Goal: Information Seeking & Learning: Learn about a topic

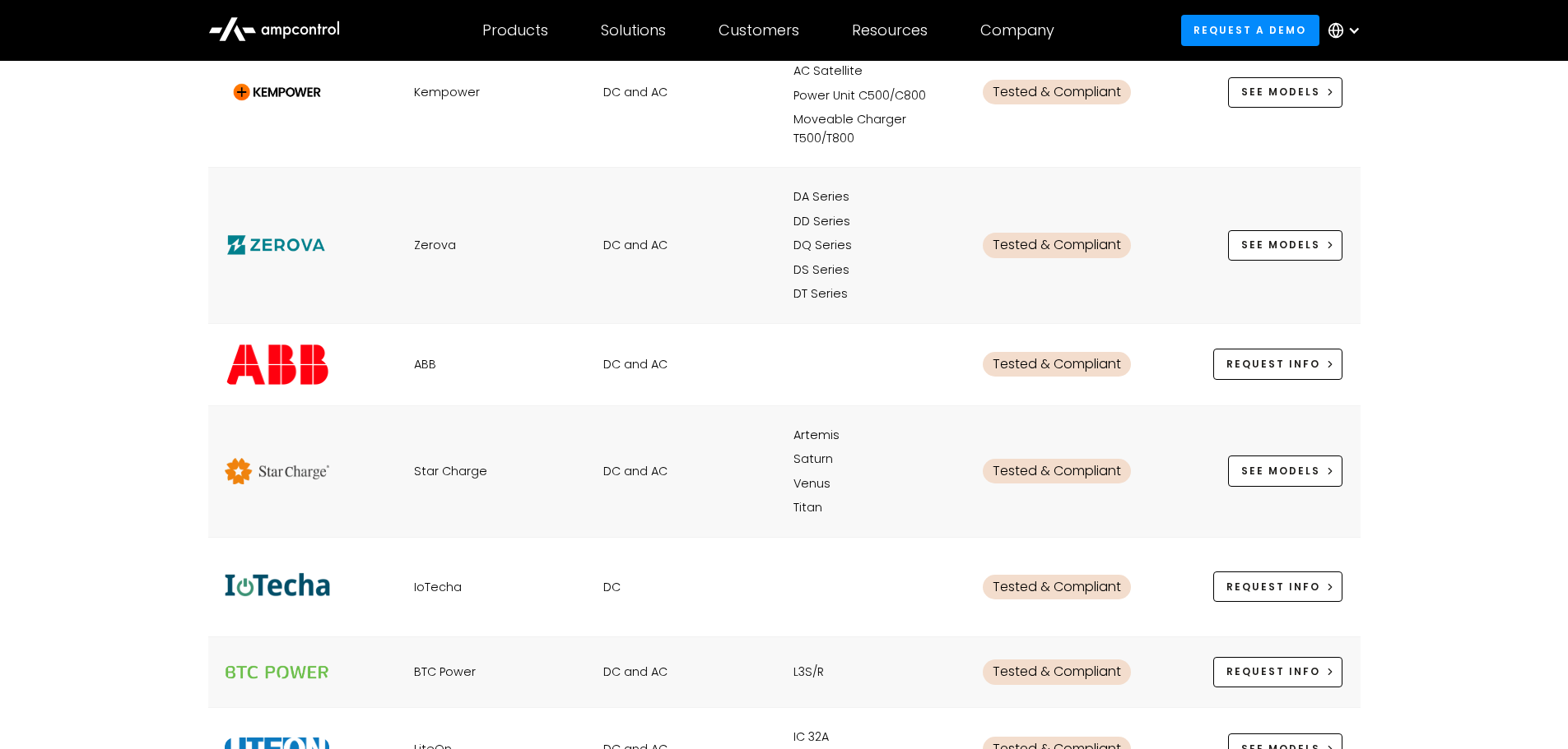
scroll to position [1234, 0]
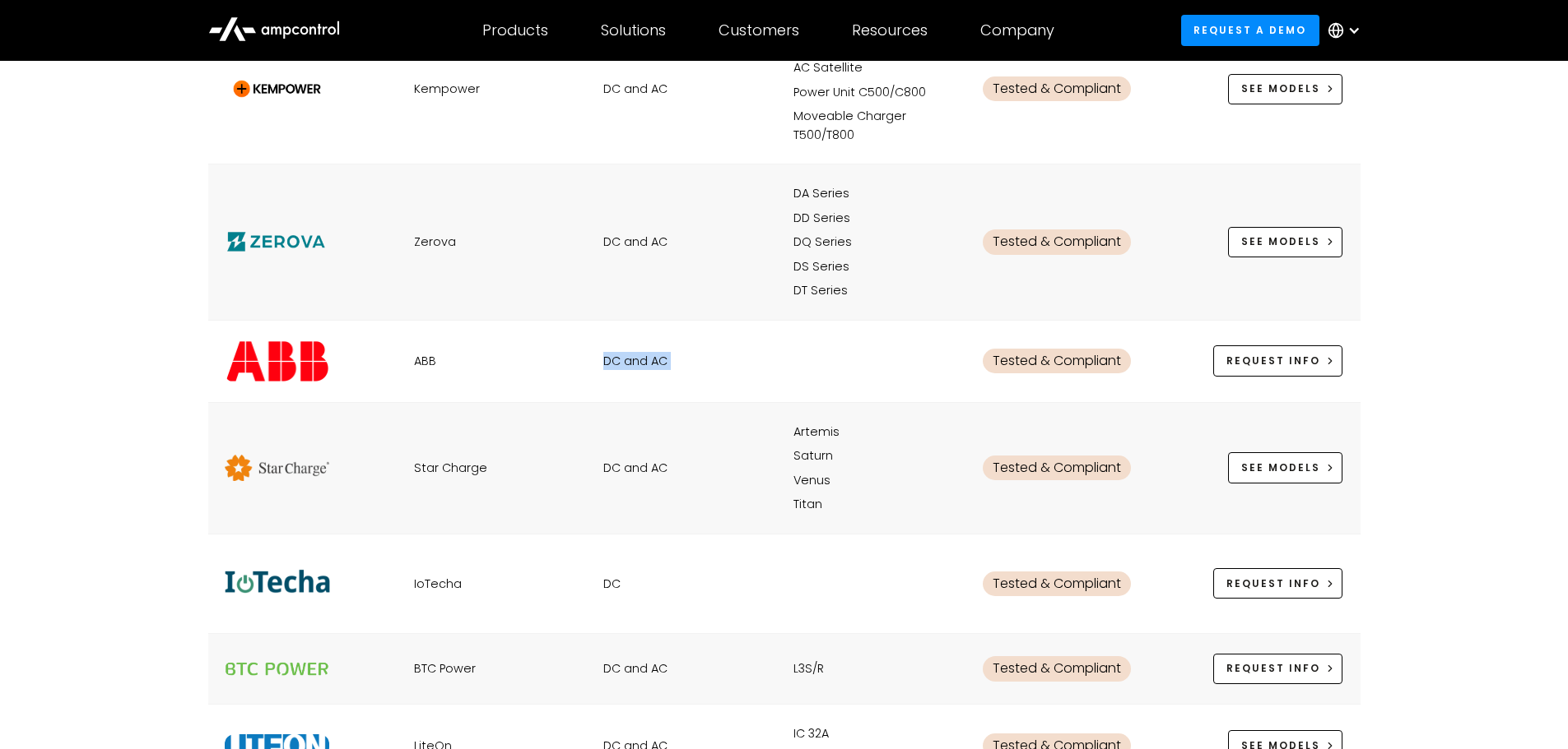
drag, startPoint x: 569, startPoint y: 352, endPoint x: 904, endPoint y: 352, distance: 335.0
click at [904, 352] on div "ABB DC and AC No items found. Tested & Compliant REquest Info See MOdels" at bounding box center [784, 360] width 1152 height 83
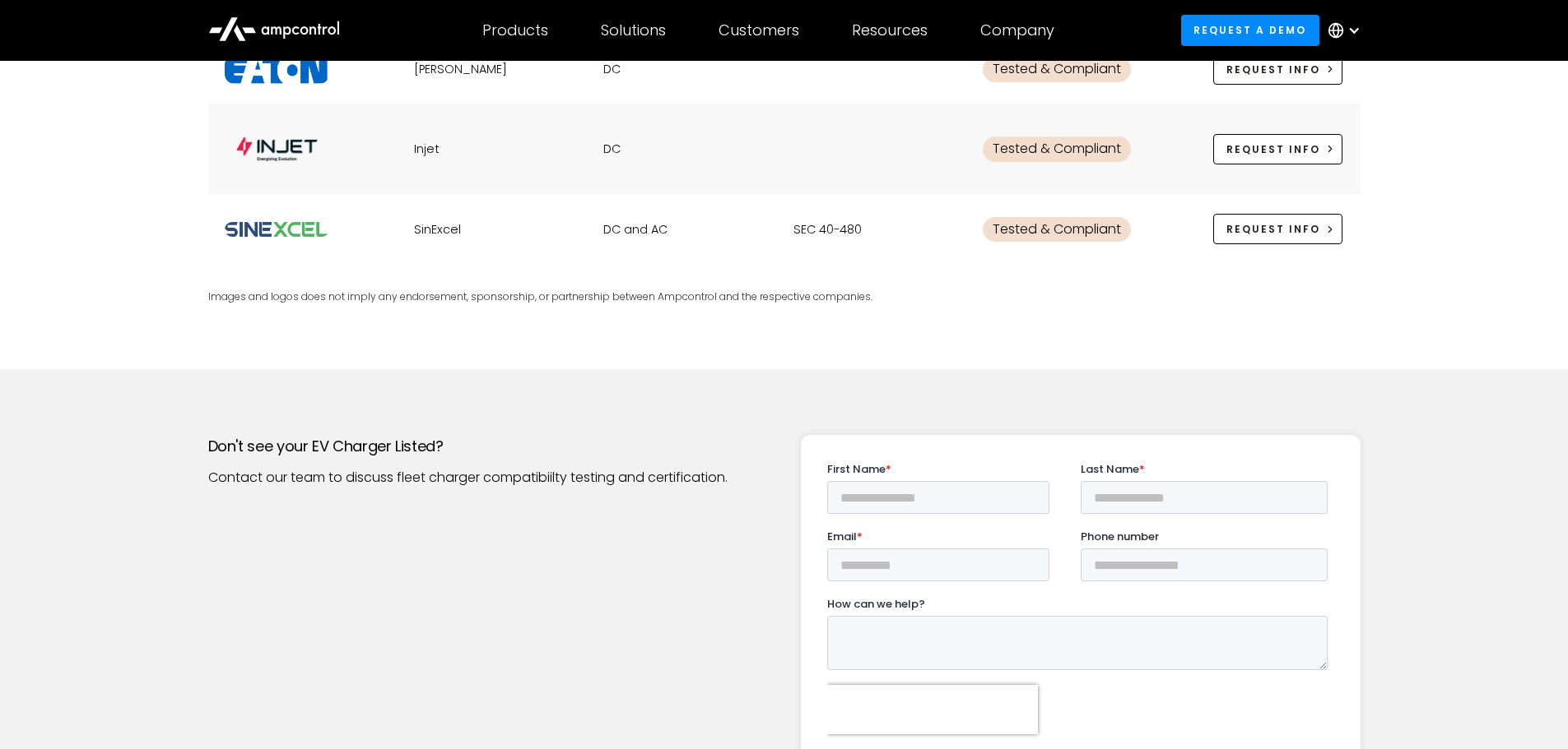
scroll to position [273, 0]
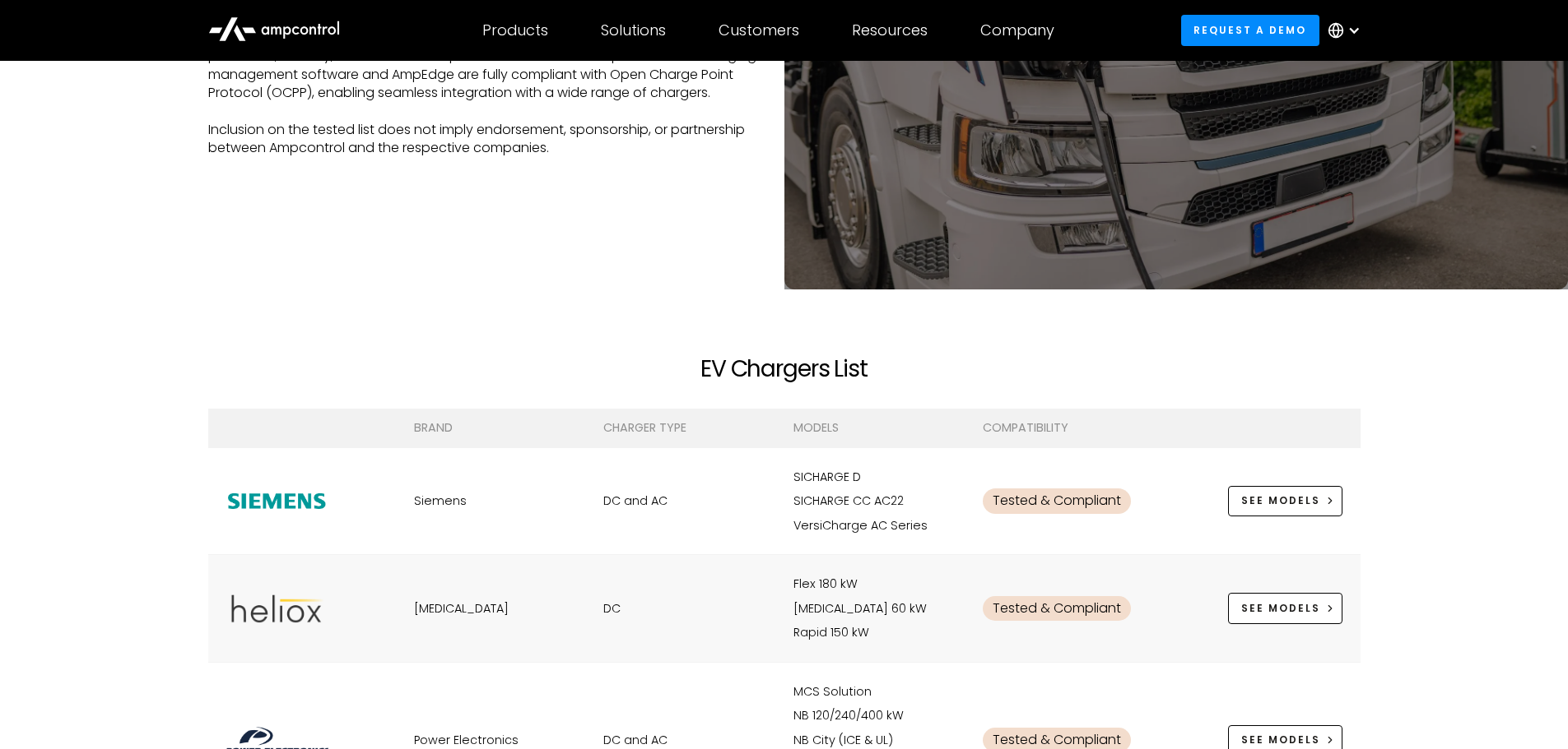
drag, startPoint x: 764, startPoint y: 527, endPoint x: 756, endPoint y: 71, distance: 456.1
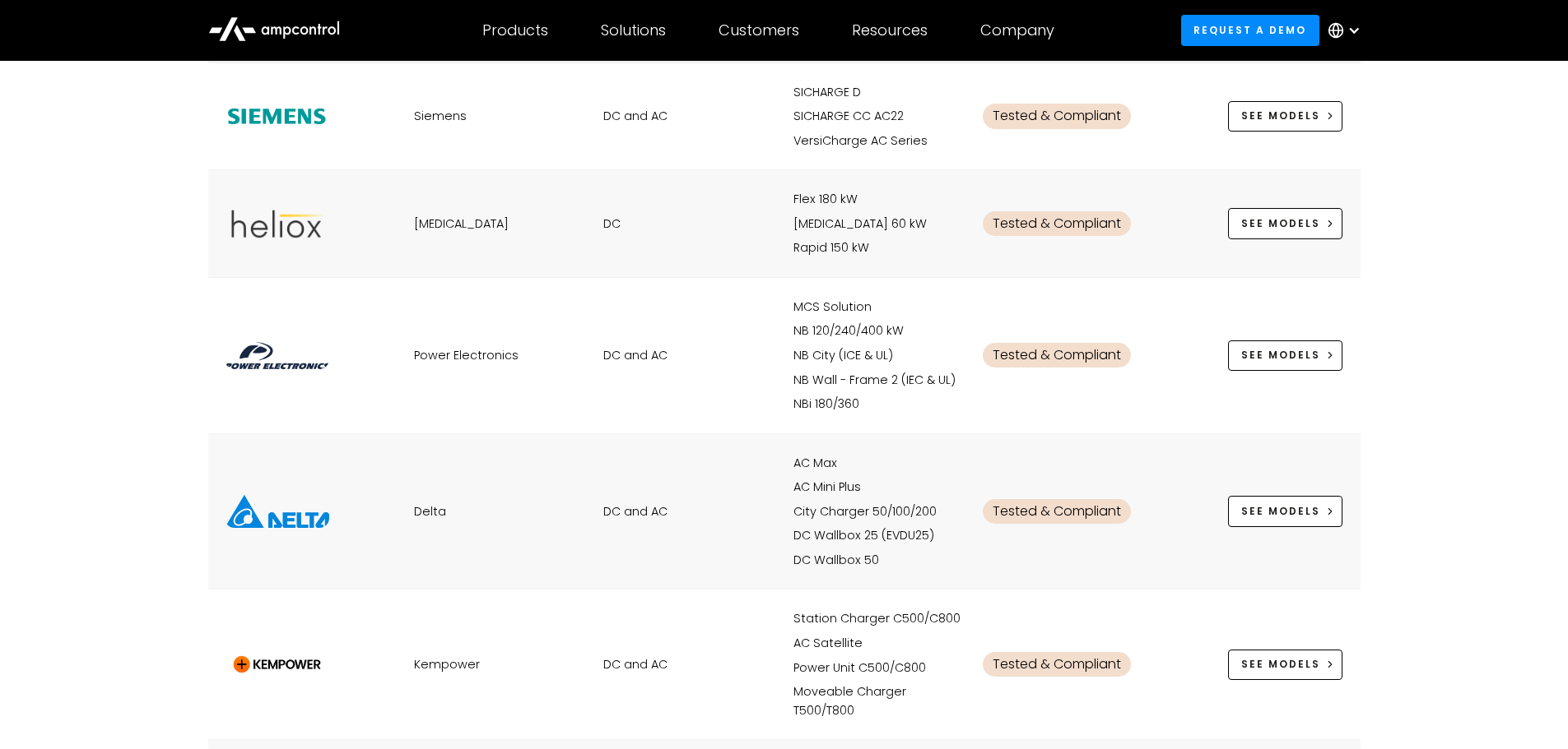
scroll to position [987, 0]
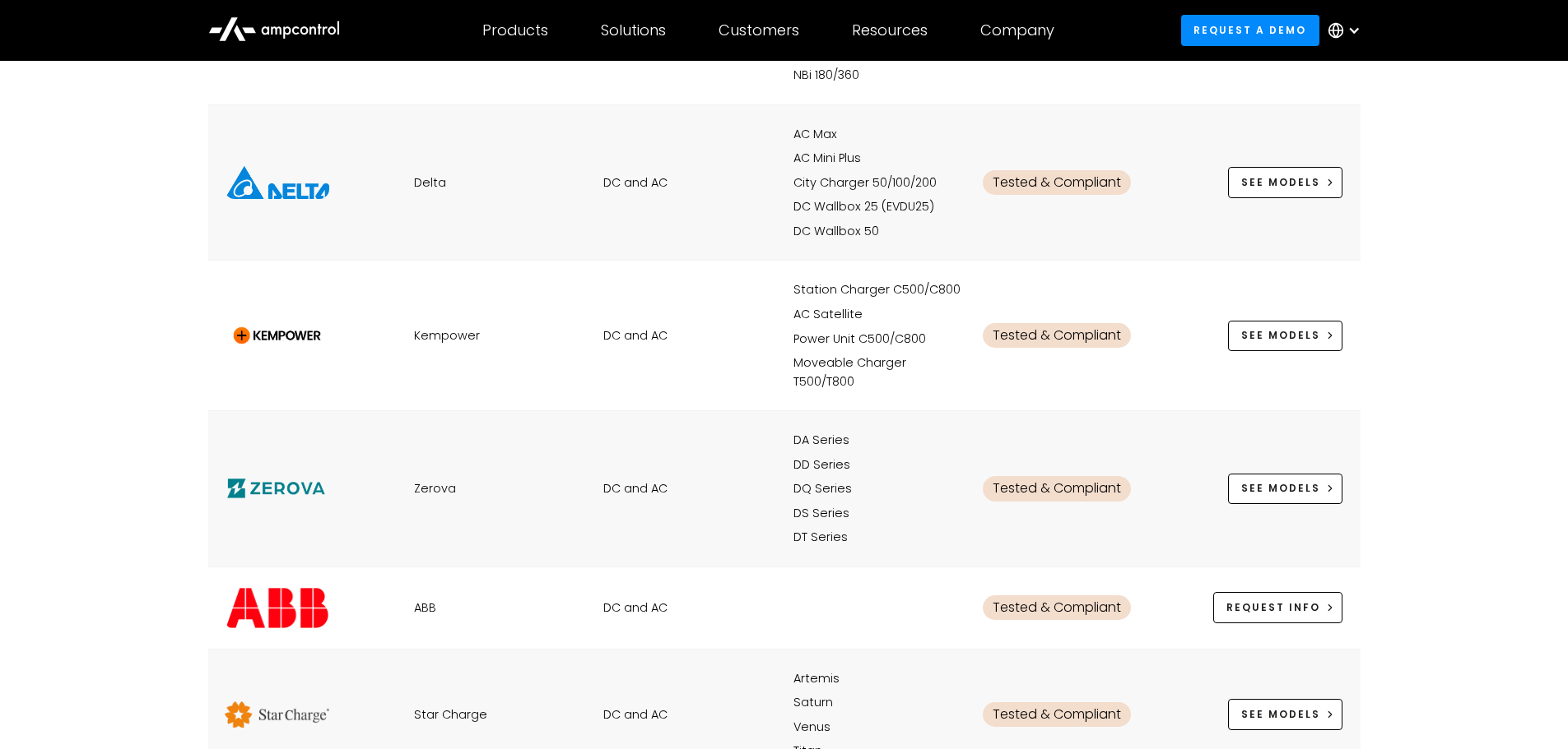
click at [1063, 601] on div "Tested & Compliant" at bounding box center [1057, 607] width 148 height 24
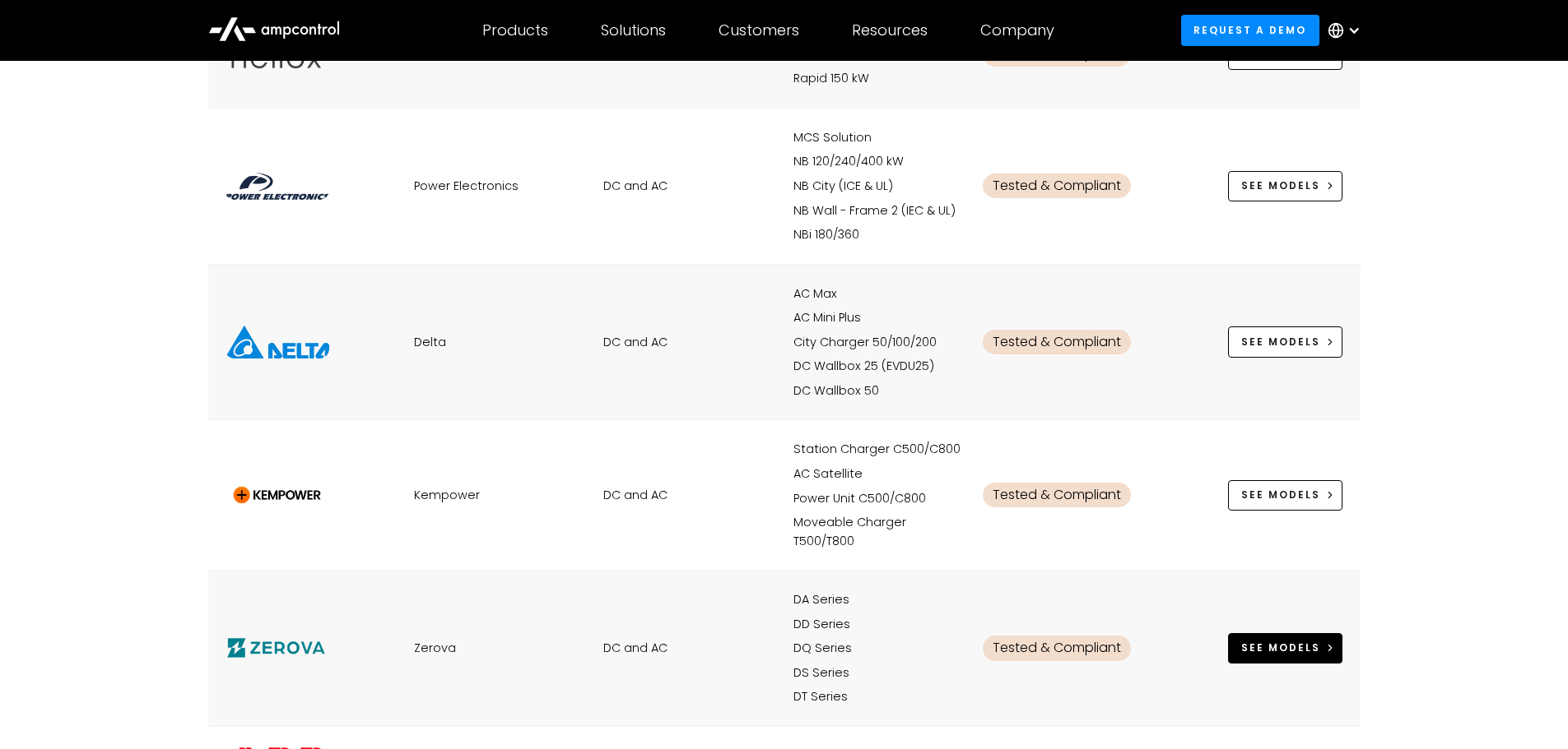
scroll to position [823, 0]
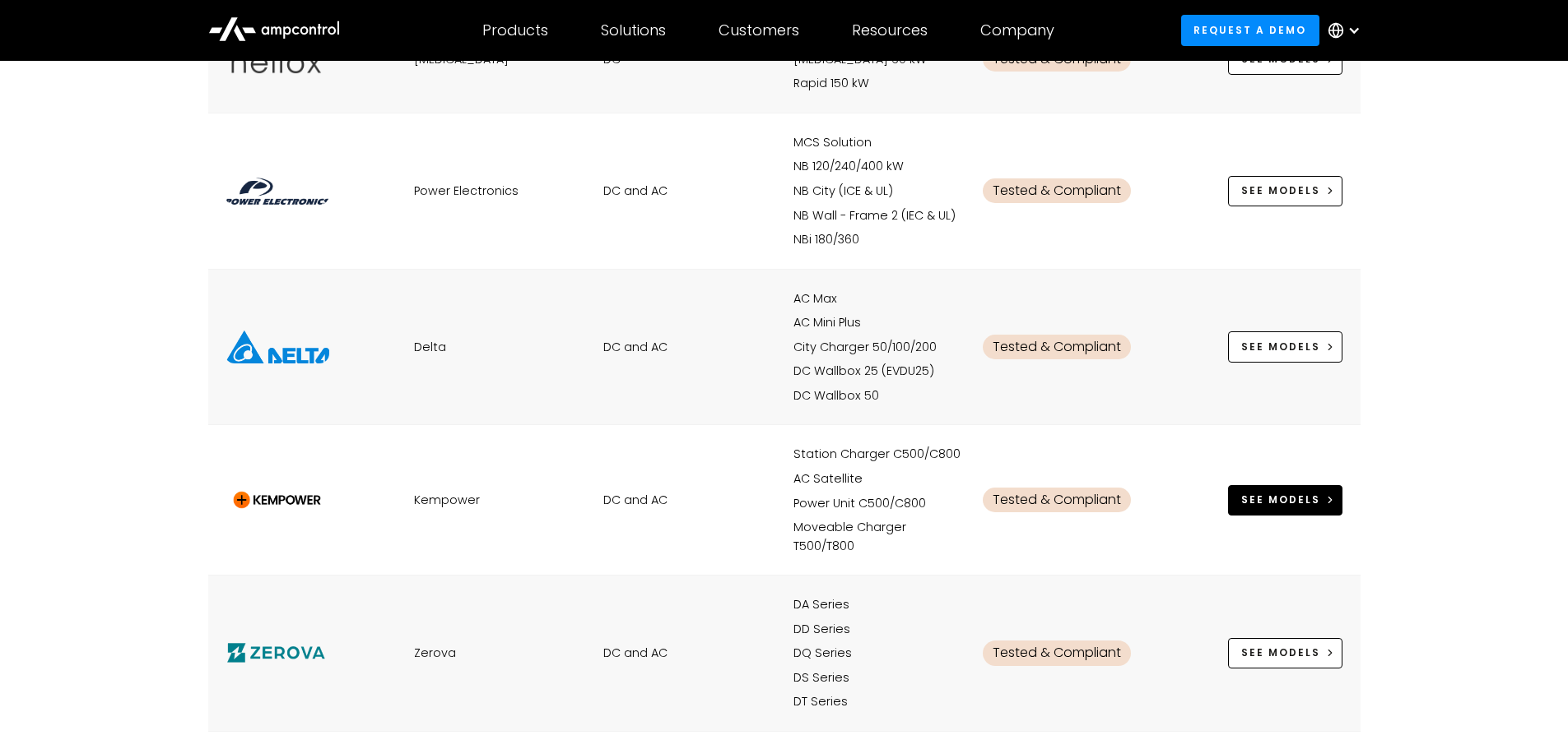
click at [1287, 496] on div "See MOdels" at bounding box center [1280, 499] width 79 height 15
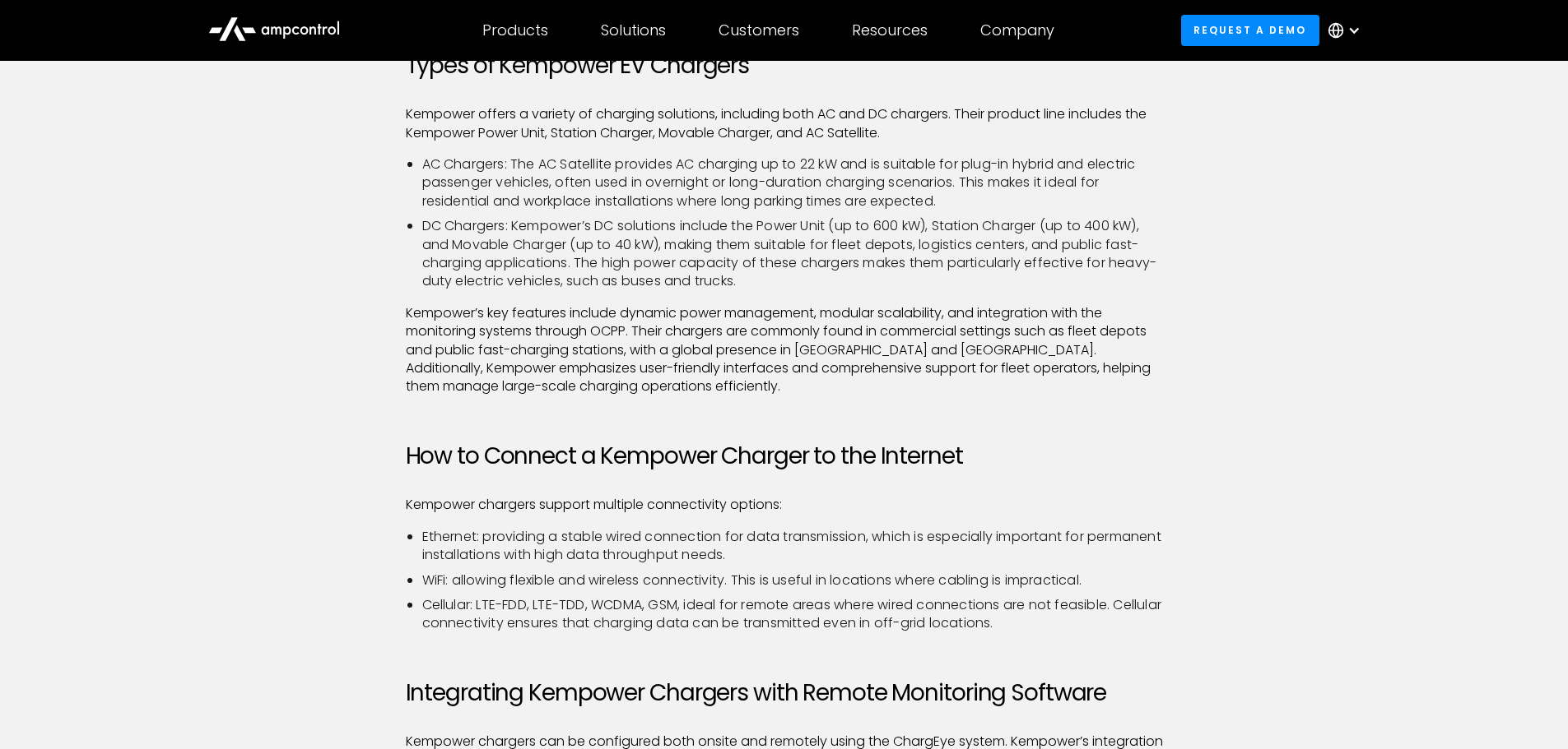
scroll to position [740, 0]
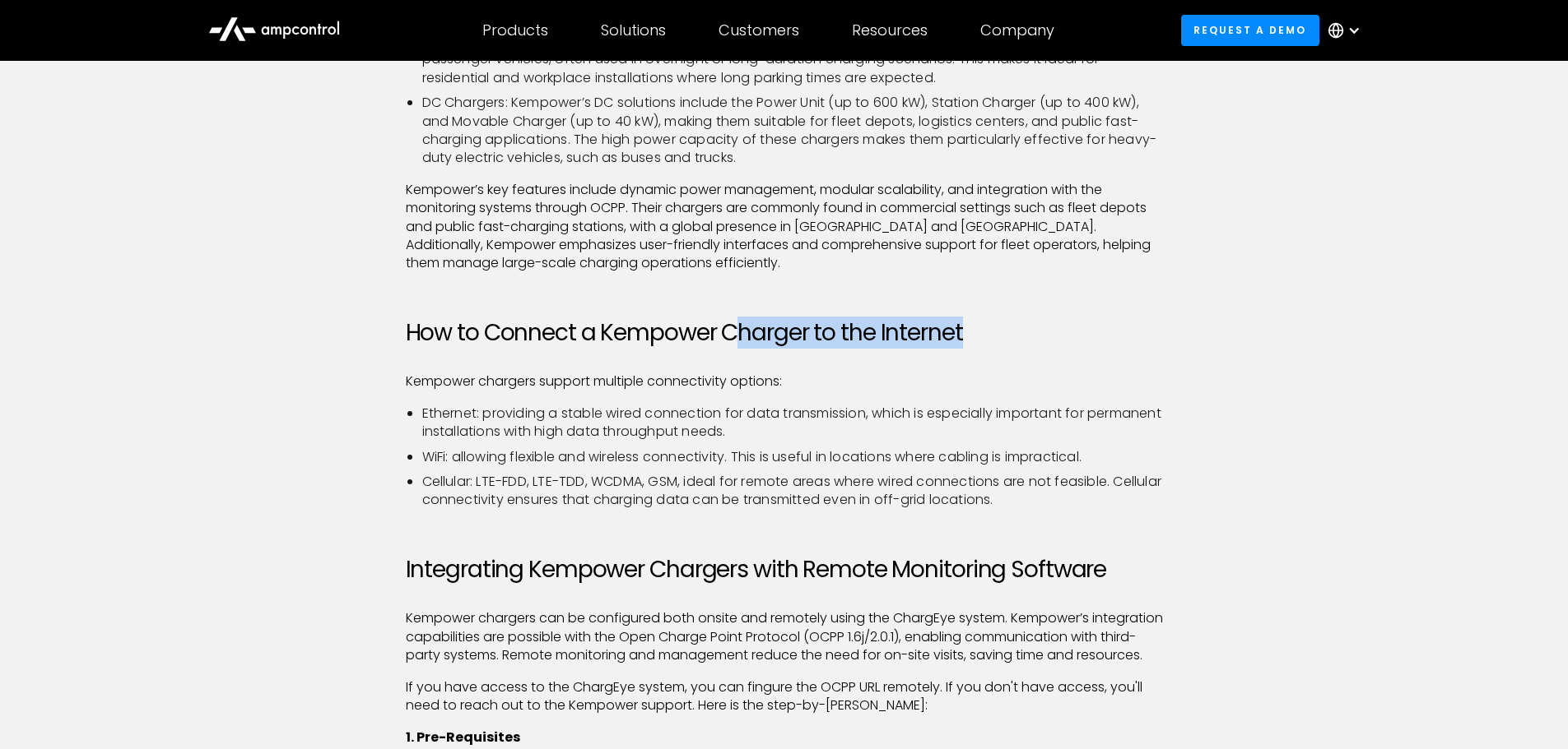
drag, startPoint x: 845, startPoint y: 340, endPoint x: 1092, endPoint y: 339, distance: 247.0
click at [1092, 339] on h2 "How to Connect a Kempower Charger to the Internet" at bounding box center [784, 332] width 757 height 28
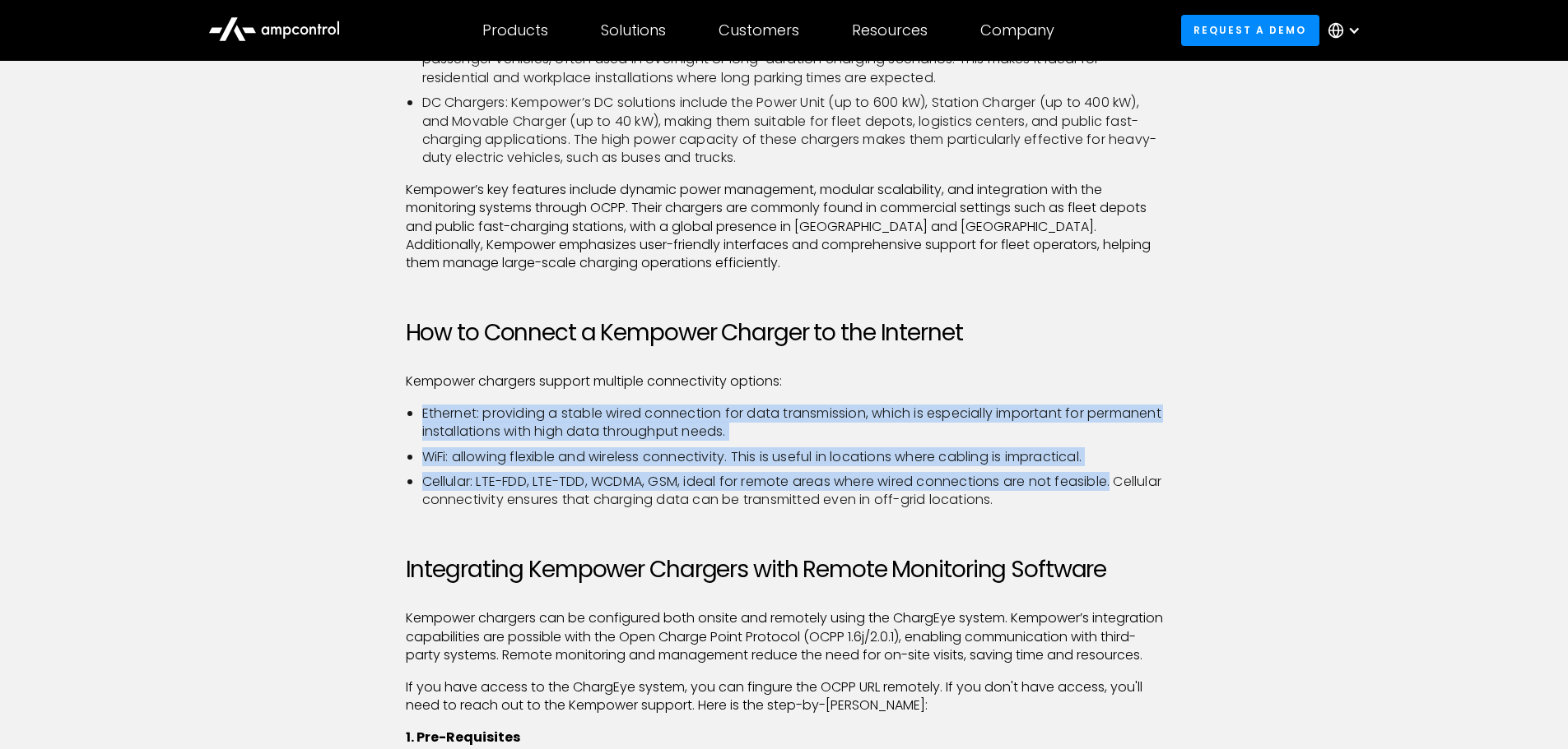
drag, startPoint x: 401, startPoint y: 408, endPoint x: 1122, endPoint y: 474, distance: 724.0
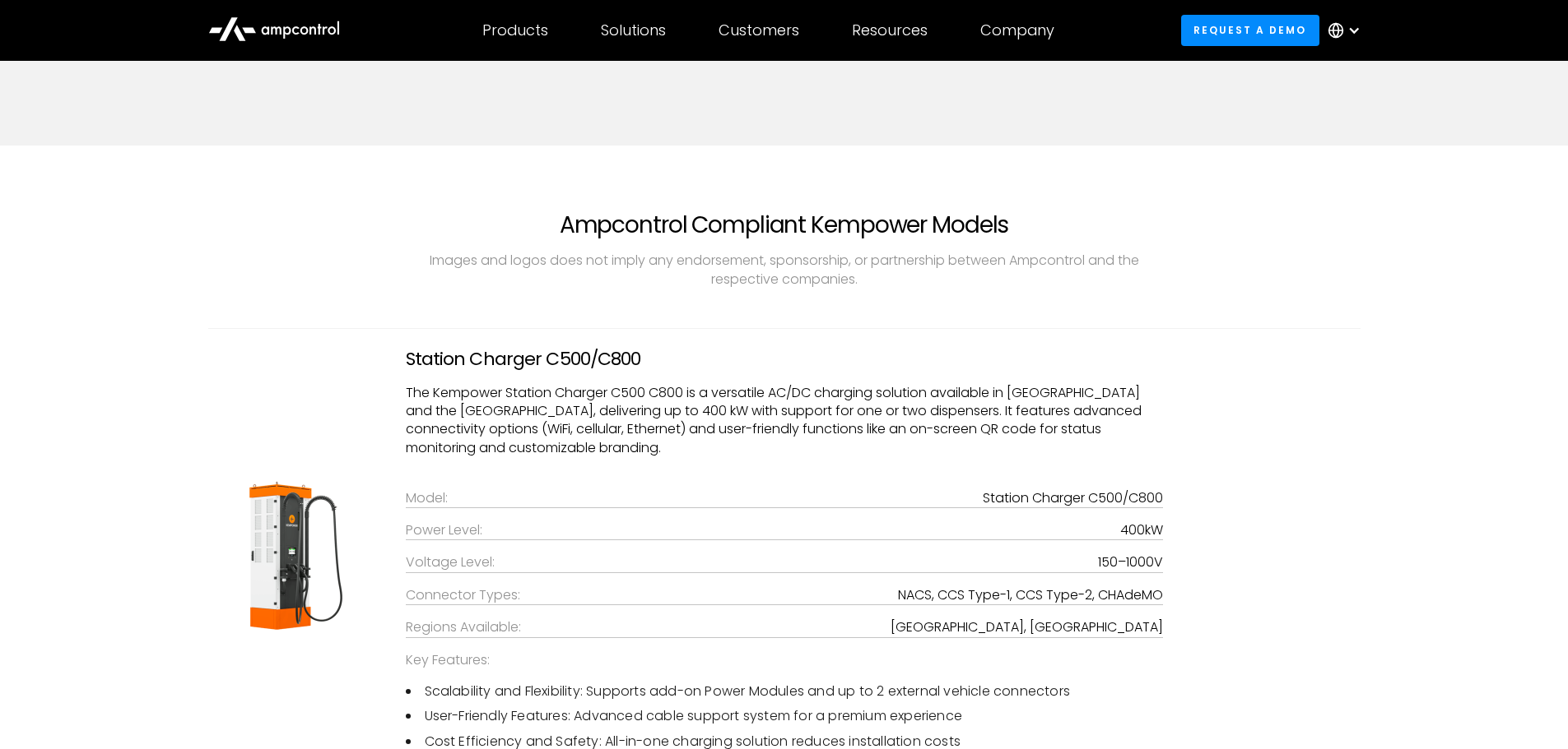
scroll to position [2961, 0]
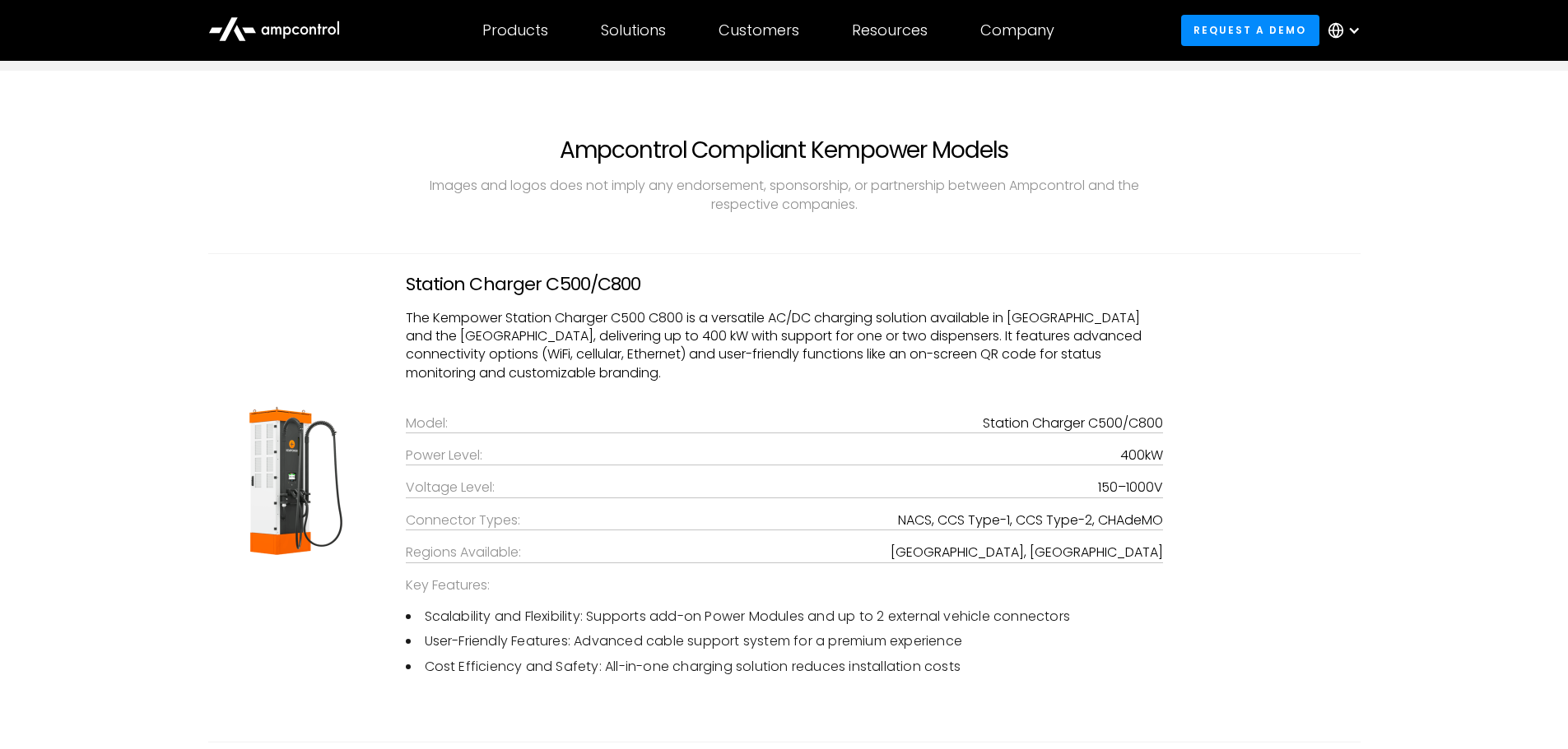
click at [432, 464] on div "Power Level:" at bounding box center [443, 456] width 77 height 18
click at [438, 464] on div "Power Level:" at bounding box center [443, 456] width 77 height 18
click at [442, 496] on div "Voltage Level:" at bounding box center [449, 488] width 88 height 18
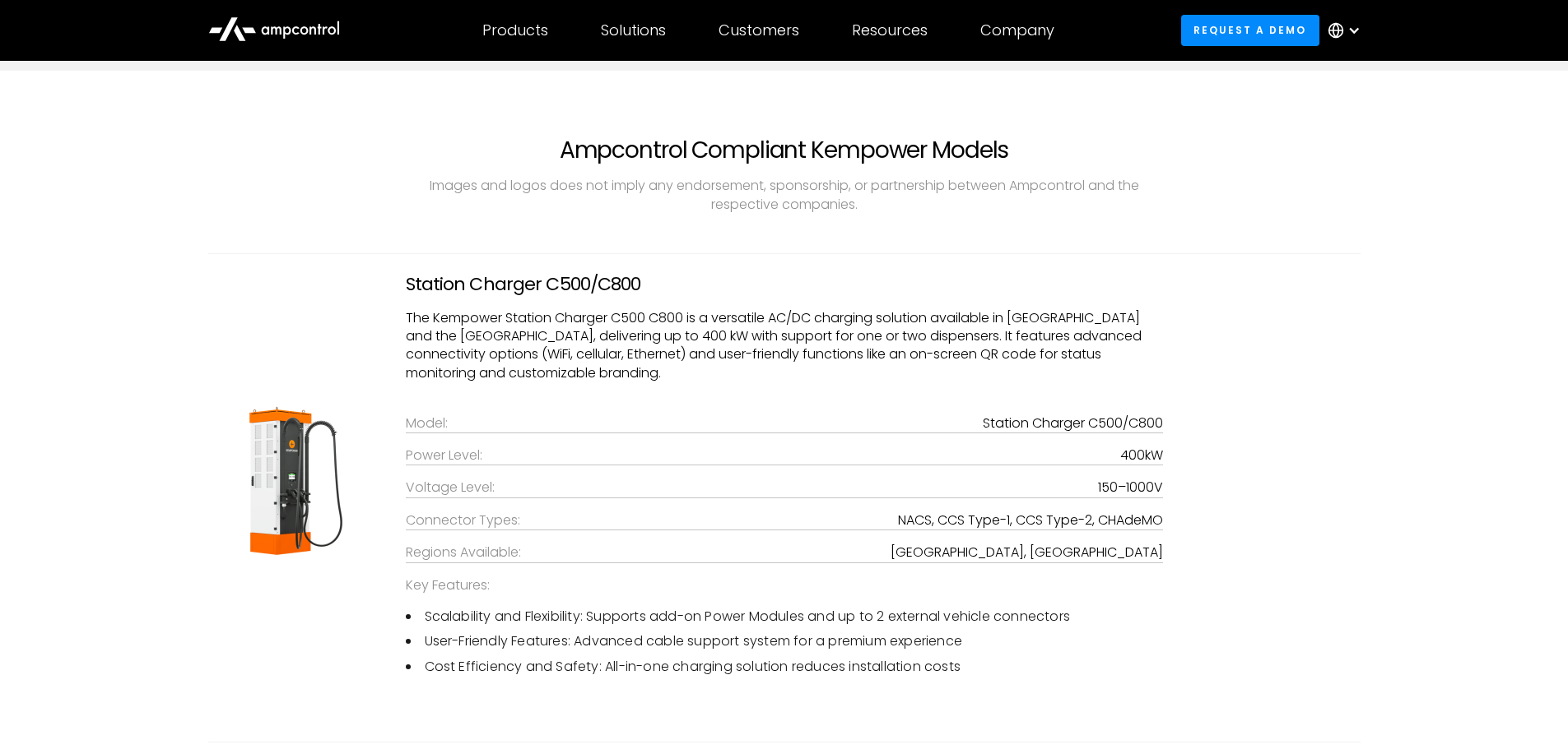
click at [481, 529] on div "Connector Types:" at bounding box center [463, 521] width 115 height 18
click at [507, 562] on div "Regions Available:" at bounding box center [463, 553] width 116 height 18
drag, startPoint x: 457, startPoint y: 422, endPoint x: 581, endPoint y: 424, distance: 124.0
click at [579, 424] on div "Station Charger C500/C800 The Kempower Station Charger C500 C800 is a versatile…" at bounding box center [784, 482] width 790 height 416
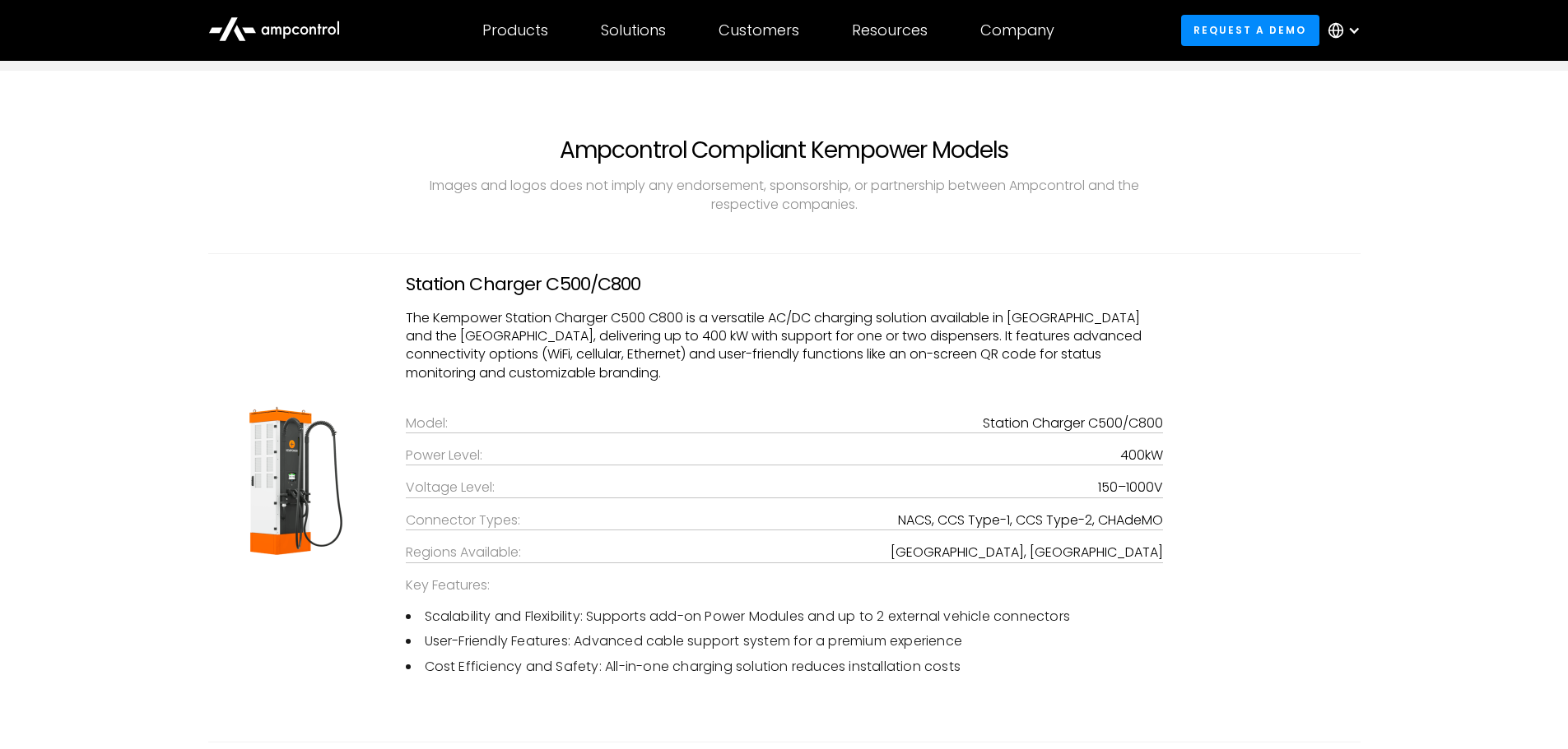
click at [581, 424] on div "Station Charger C500/C800 The Kempower Station Charger C500 C800 is a versatile…" at bounding box center [784, 482] width 790 height 416
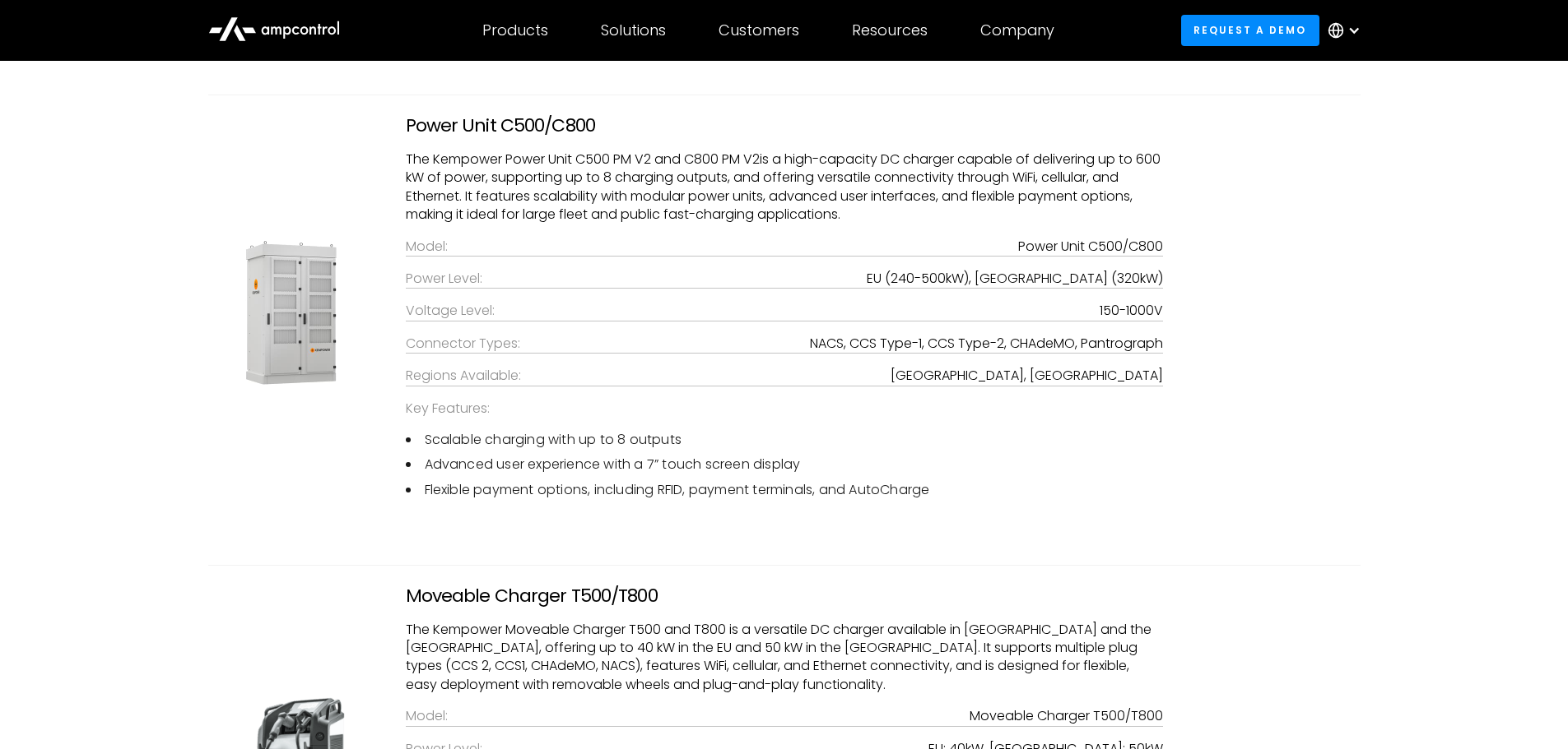
scroll to position [4030, 0]
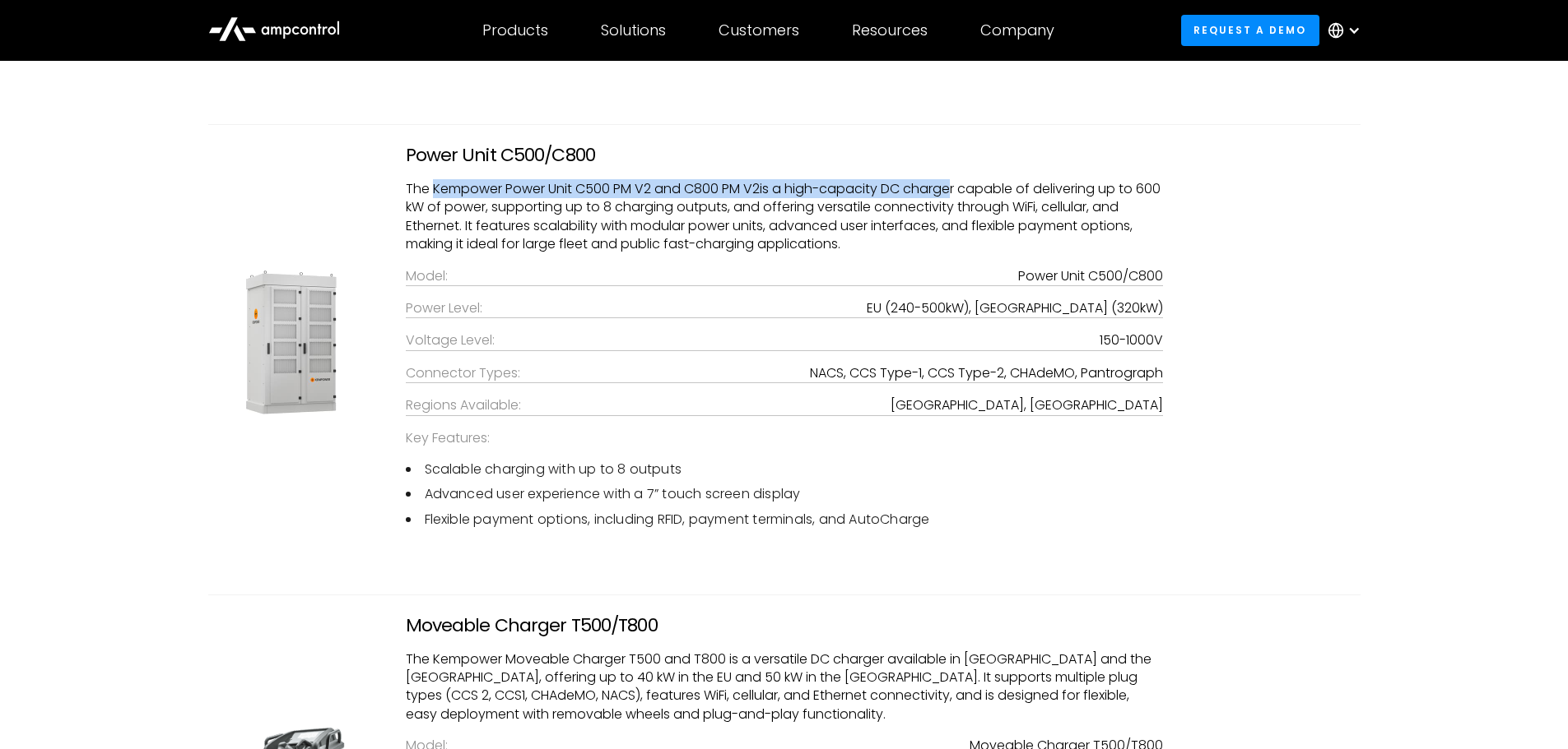
drag, startPoint x: 432, startPoint y: 196, endPoint x: 958, endPoint y: 209, distance: 526.2
click at [958, 209] on div "Power Unit C500/C800 The Kempower Power Unit C500 PM V2 and C800 PM V2is a high…" at bounding box center [784, 343] width 790 height 397
click at [958, 209] on p "The Kempower Power Unit C500 PM V2 and C800 PM V2is a high-capacity DC charger …" at bounding box center [784, 217] width 757 height 74
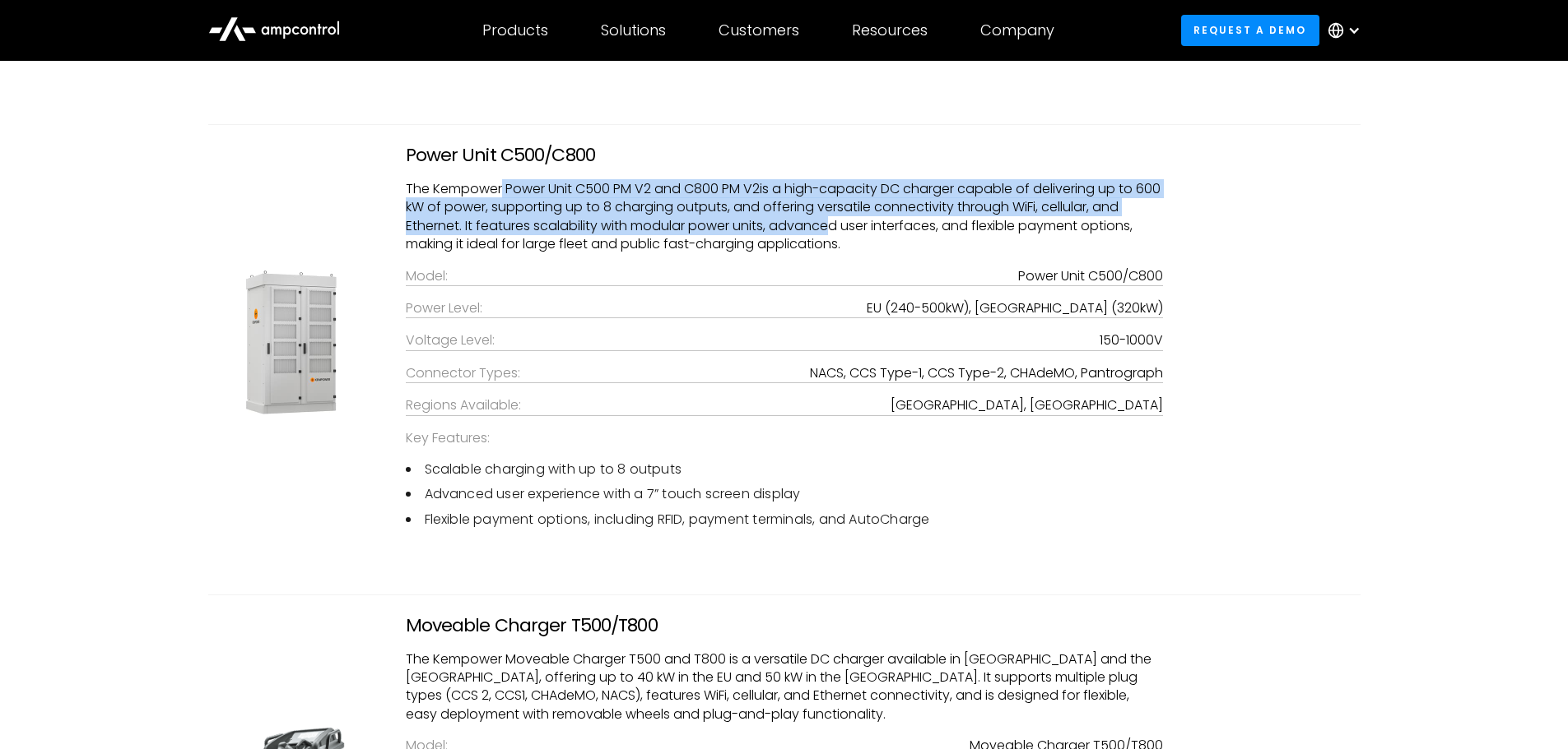
drag, startPoint x: 501, startPoint y: 209, endPoint x: 837, endPoint y: 240, distance: 337.4
click at [837, 240] on p "The Kempower Power Unit C500 PM V2 and C800 PM V2is a high-capacity DC charger …" at bounding box center [784, 217] width 757 height 74
click at [831, 276] on div "Power Unit C500/C800 The Kempower Power Unit C500 PM V2 and C800 PM V2is a high…" at bounding box center [784, 343] width 790 height 397
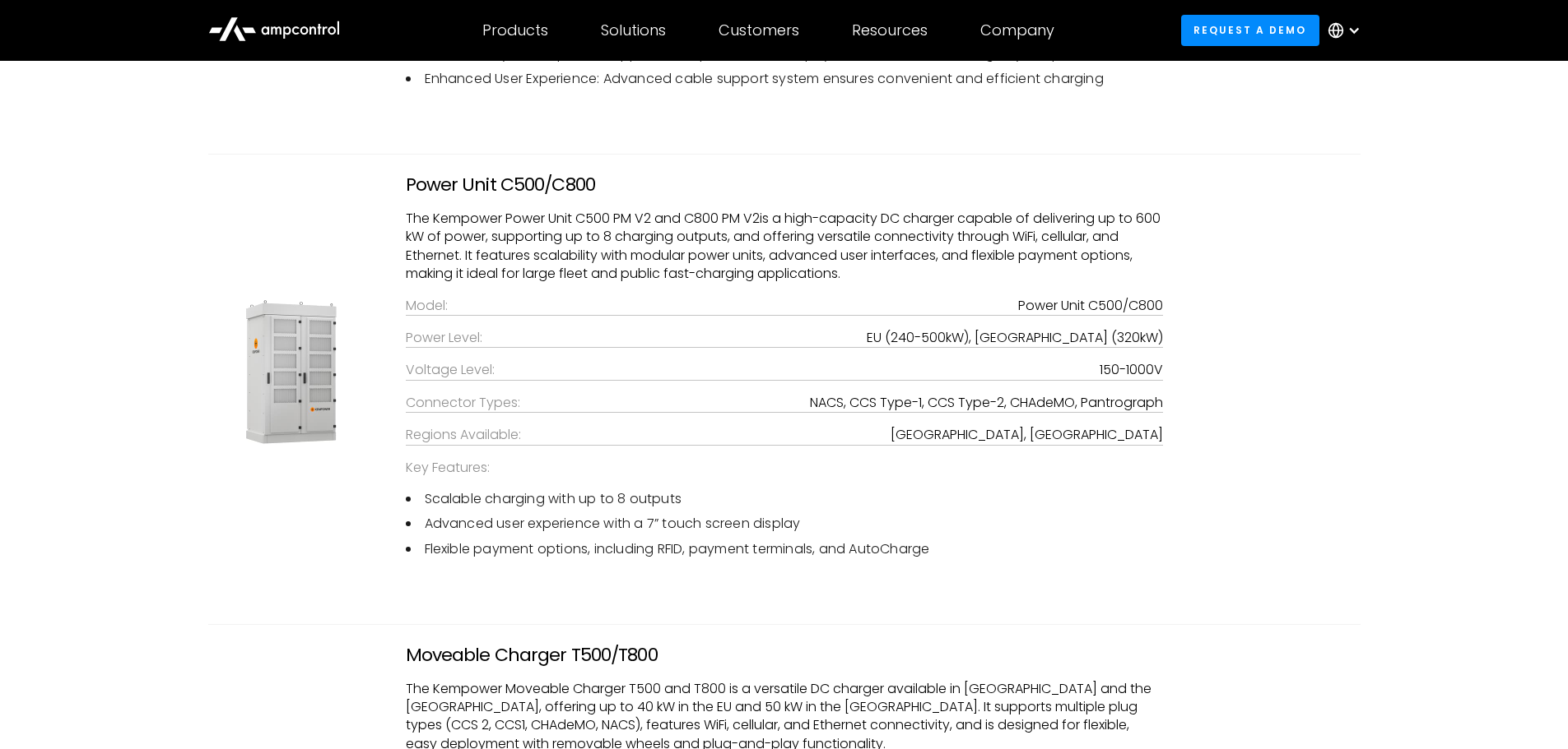
scroll to position [3948, 0]
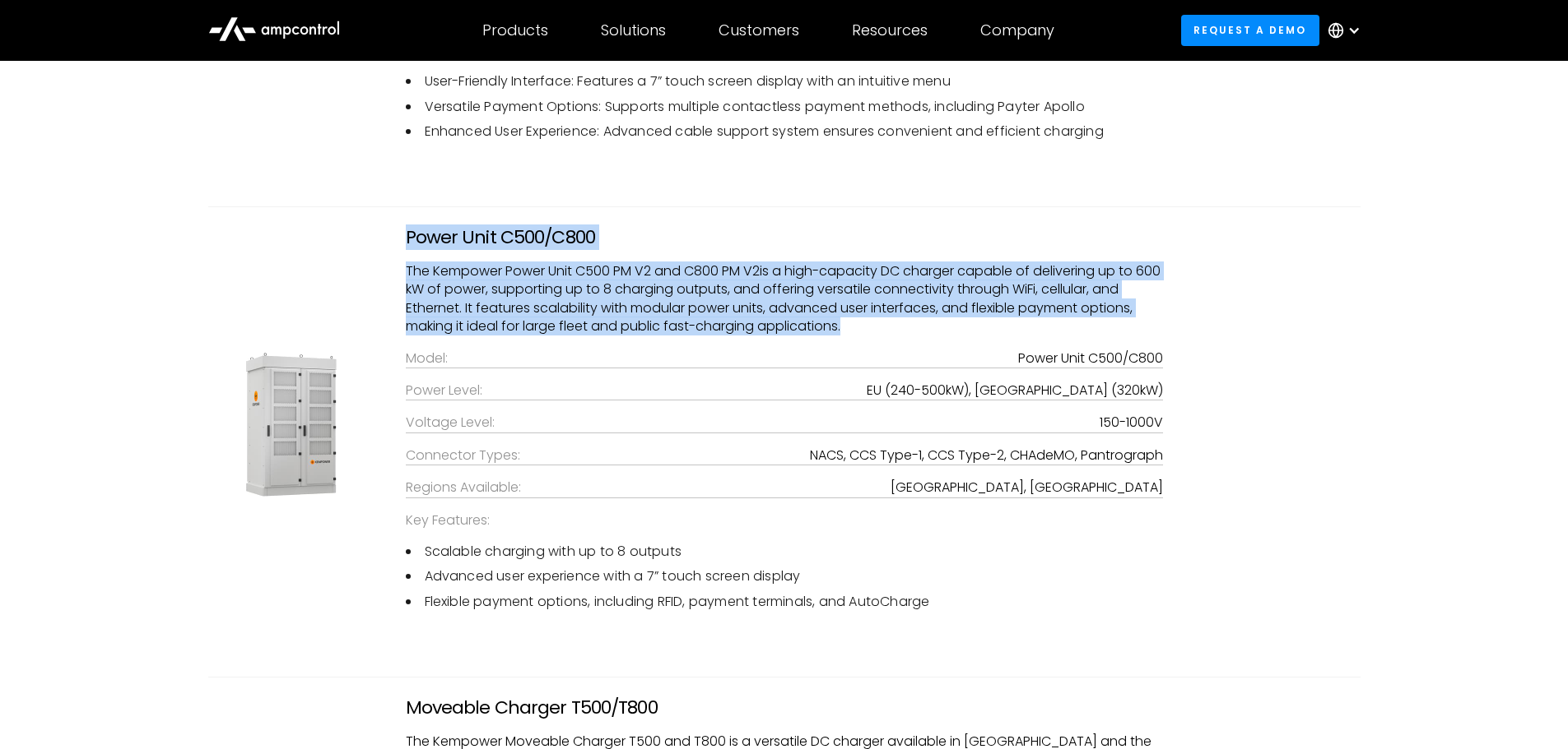
drag, startPoint x: 378, startPoint y: 260, endPoint x: 871, endPoint y: 339, distance: 499.3
click at [871, 339] on div "Power Unit C500/C800 The Kempower Power Unit C500 PM V2 and C800 PM V2is a high…" at bounding box center [784, 442] width 1185 height 430
click at [871, 336] on p "The Kempower Power Unit C500 PM V2 and C800 PM V2is a high-capacity DC charger …" at bounding box center [784, 299] width 757 height 74
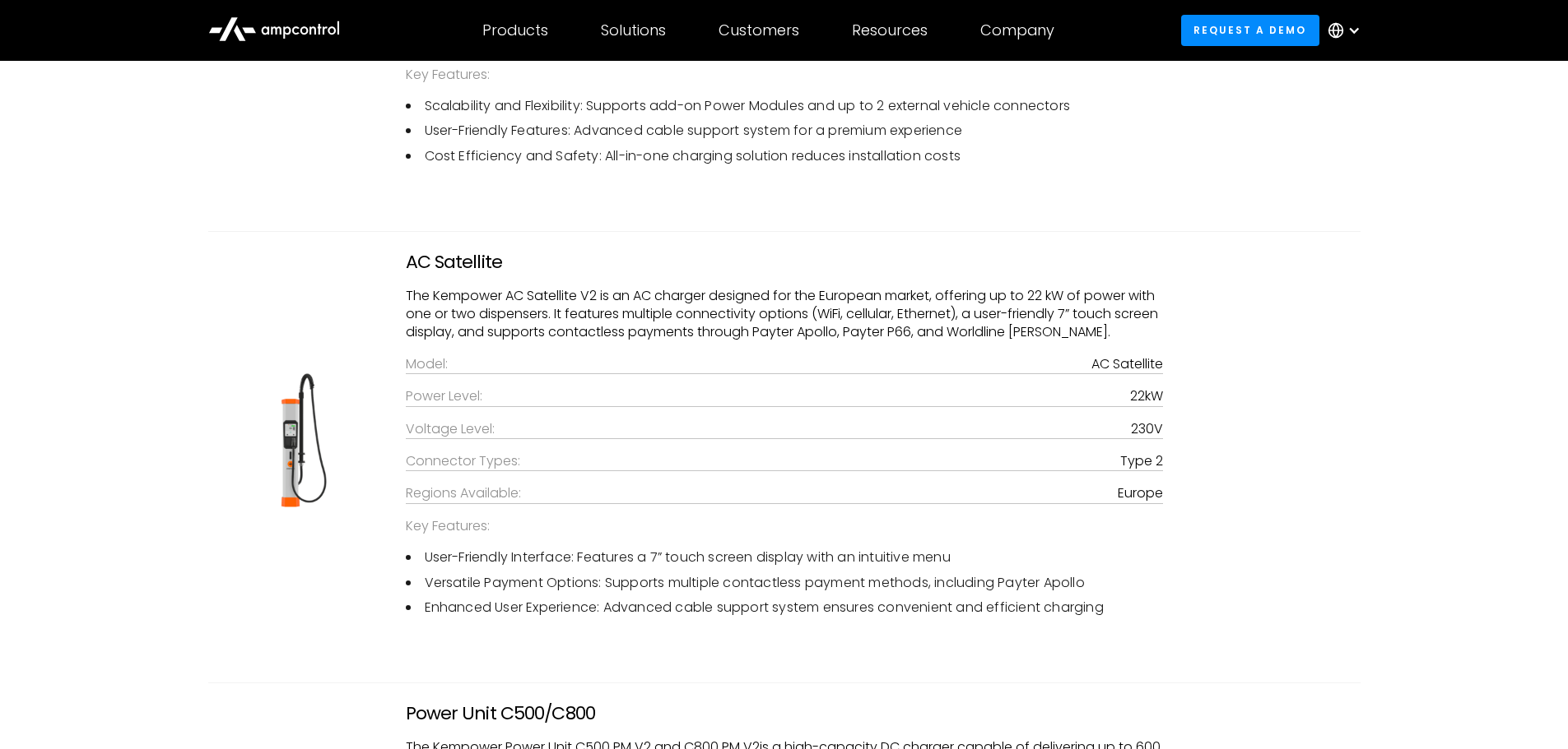
scroll to position [0, 0]
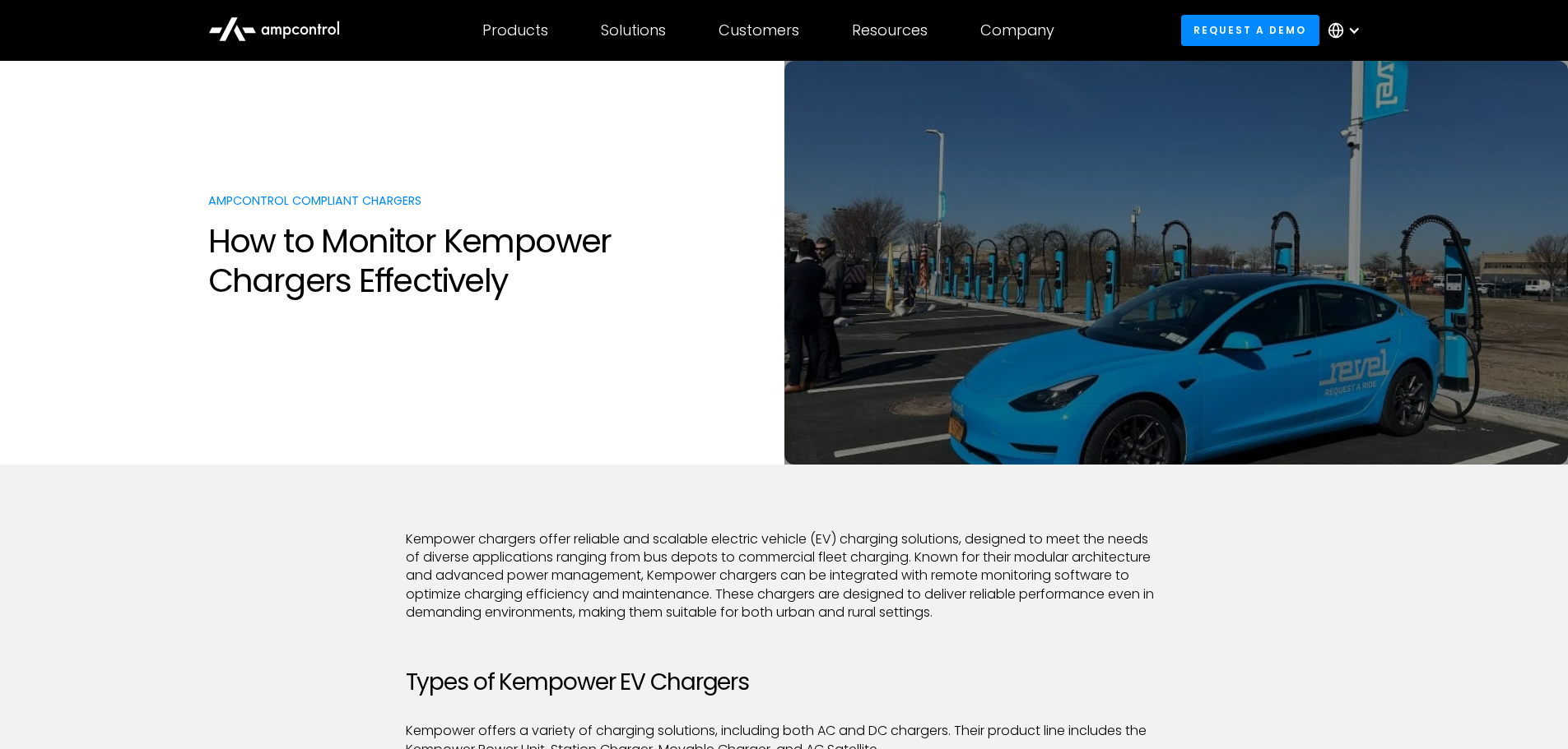
drag, startPoint x: 1033, startPoint y: 480, endPoint x: 889, endPoint y: 70, distance: 434.6
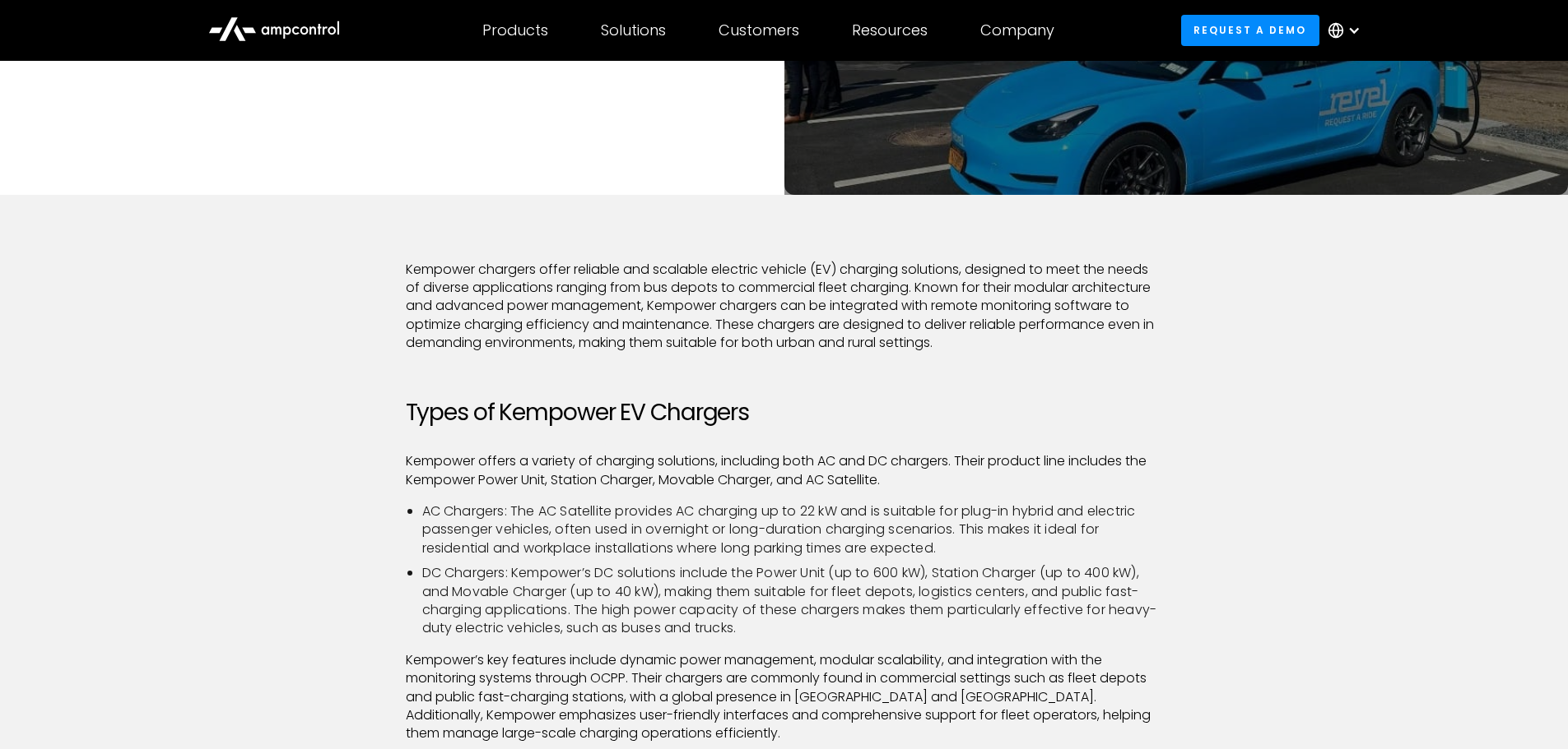
scroll to position [329, 0]
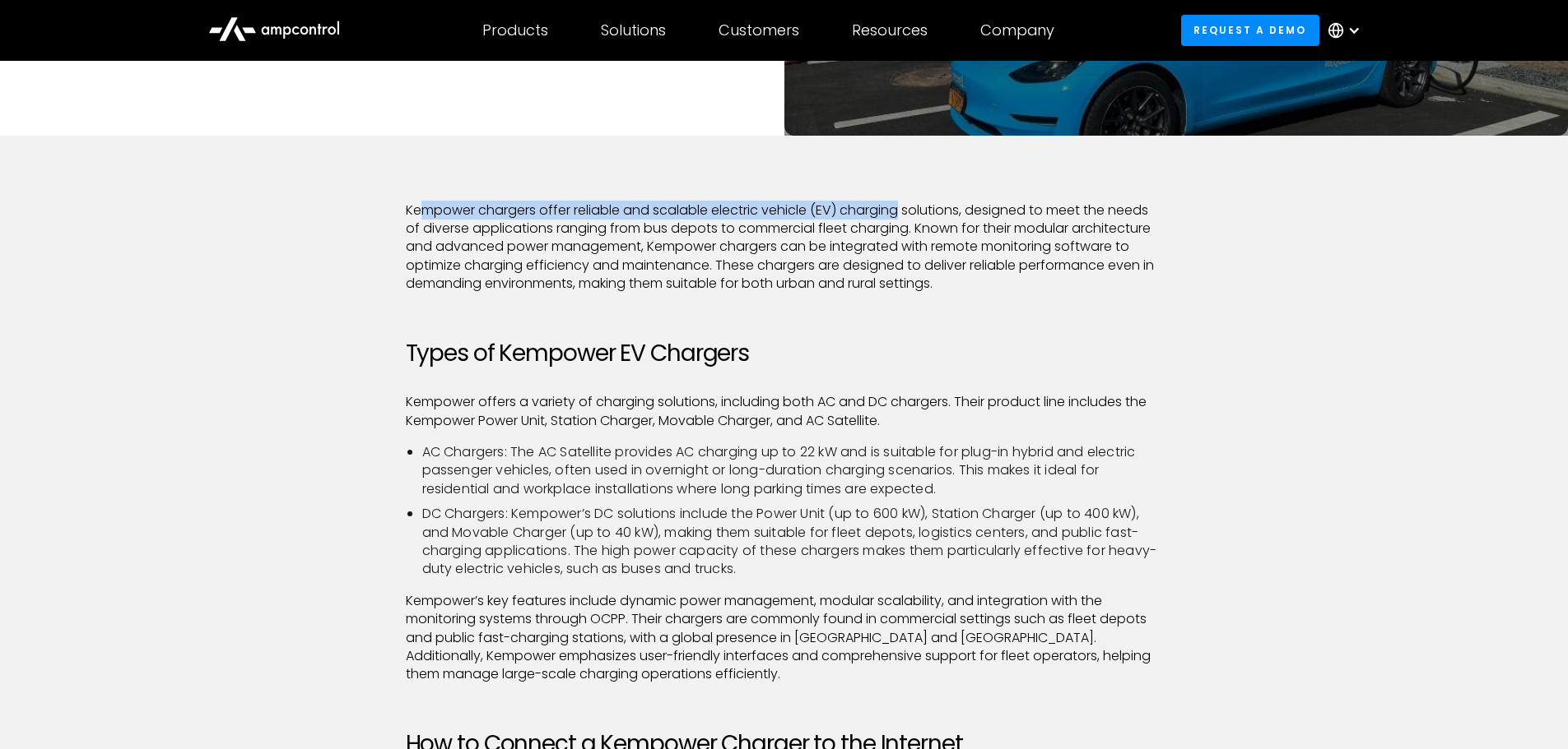
drag, startPoint x: 426, startPoint y: 218, endPoint x: 904, endPoint y: 212, distance: 478.0
click at [904, 212] on p "Kempower chargers offer reliable and scalable electric vehicle (EV) charging so…" at bounding box center [784, 247] width 757 height 92
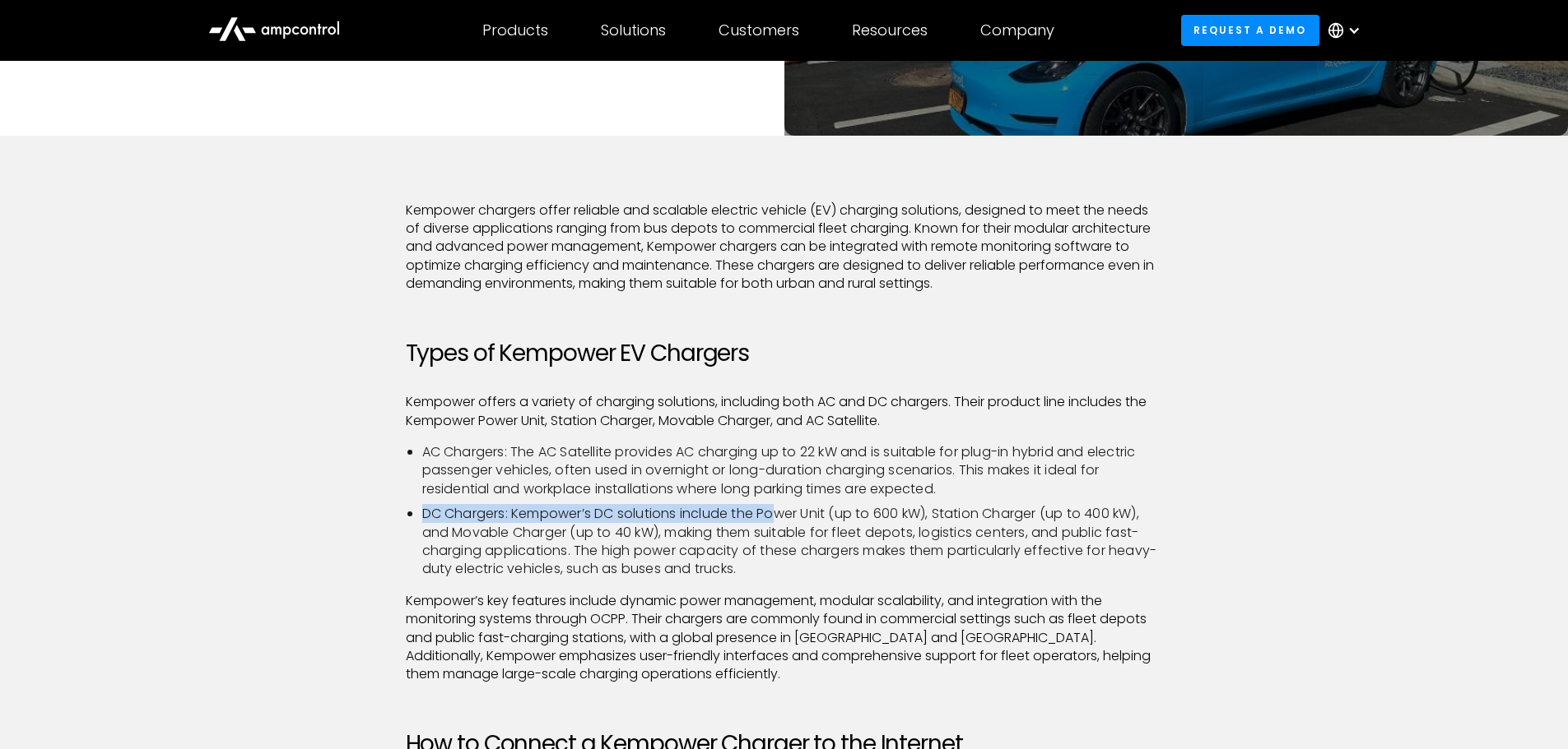
drag, startPoint x: 415, startPoint y: 511, endPoint x: 777, endPoint y: 513, distance: 362.0
click at [777, 513] on ul "AC Chargers: The AC Satellite provides AC charging up to 22 kW and is suitable …" at bounding box center [784, 511] width 757 height 136
drag, startPoint x: 940, startPoint y: 509, endPoint x: 1086, endPoint y: 518, distance: 146.3
click at [1086, 518] on li "DC Chargers: Kempower’s DC solutions include the Power Unit (up to 600 kW), Sta…" at bounding box center [792, 542] width 741 height 74
drag, startPoint x: 425, startPoint y: 529, endPoint x: 596, endPoint y: 531, distance: 171.0
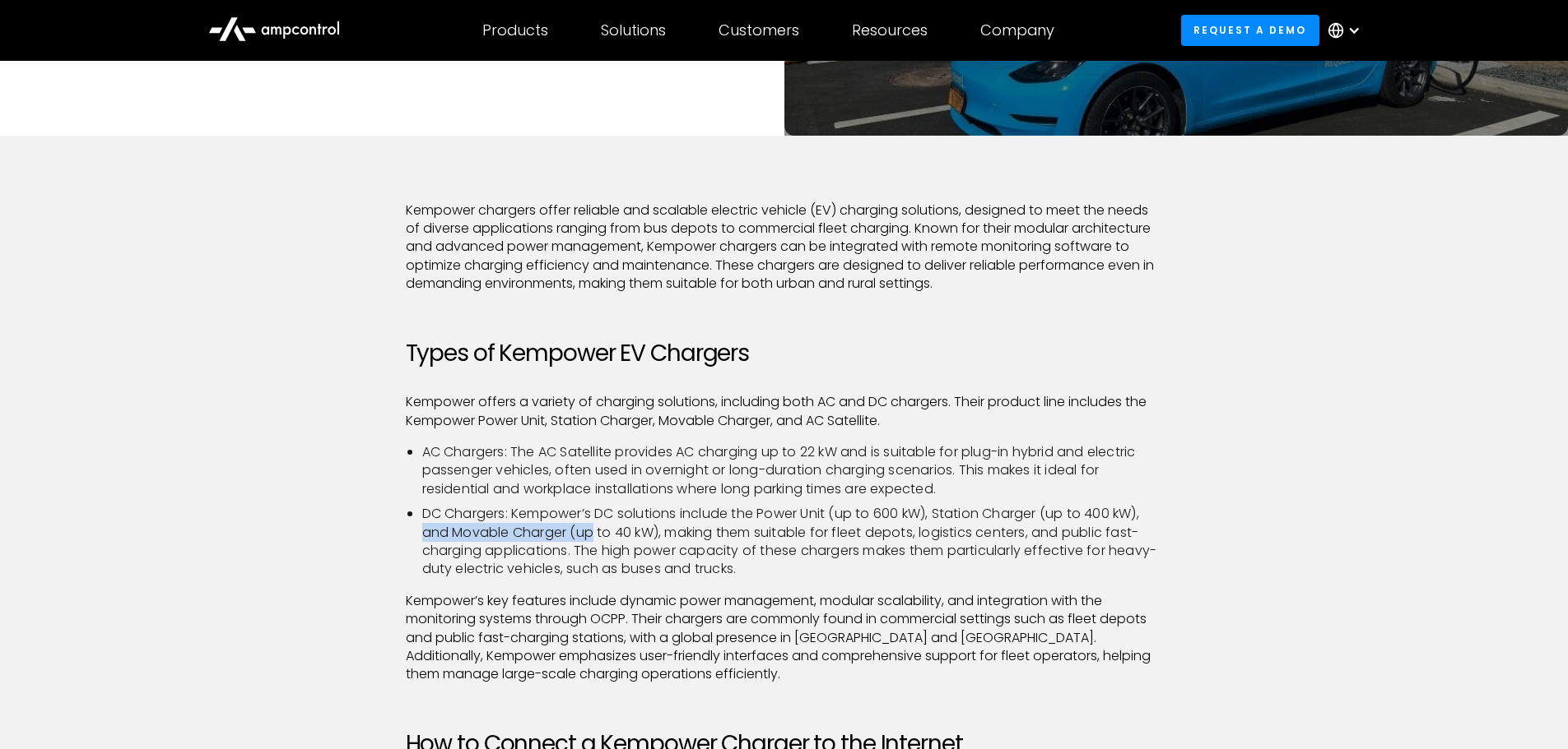
click at [596, 531] on li "DC Chargers: Kempower’s DC solutions include the Power Unit (up to 600 kW), Sta…" at bounding box center [792, 542] width 741 height 74
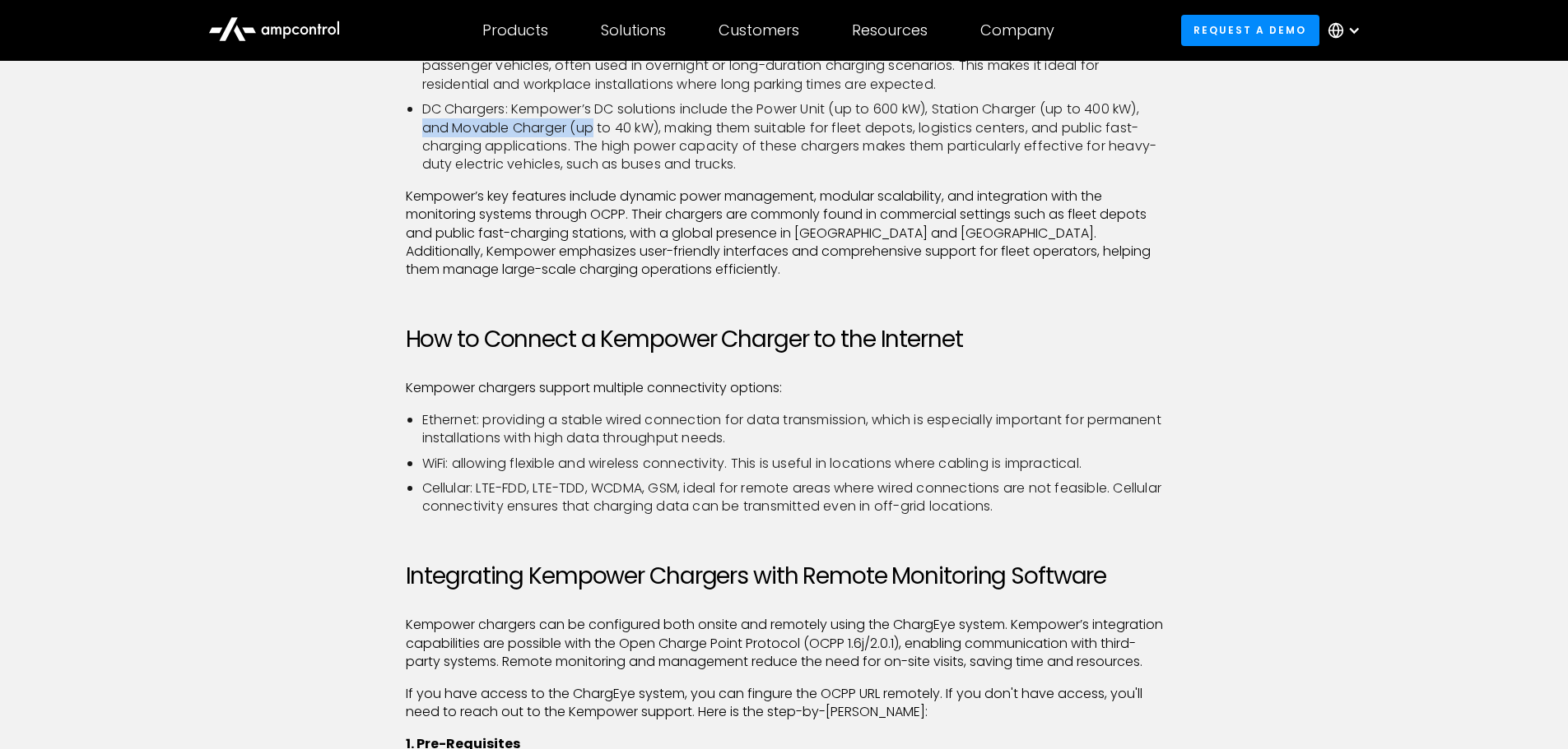
scroll to position [740, 0]
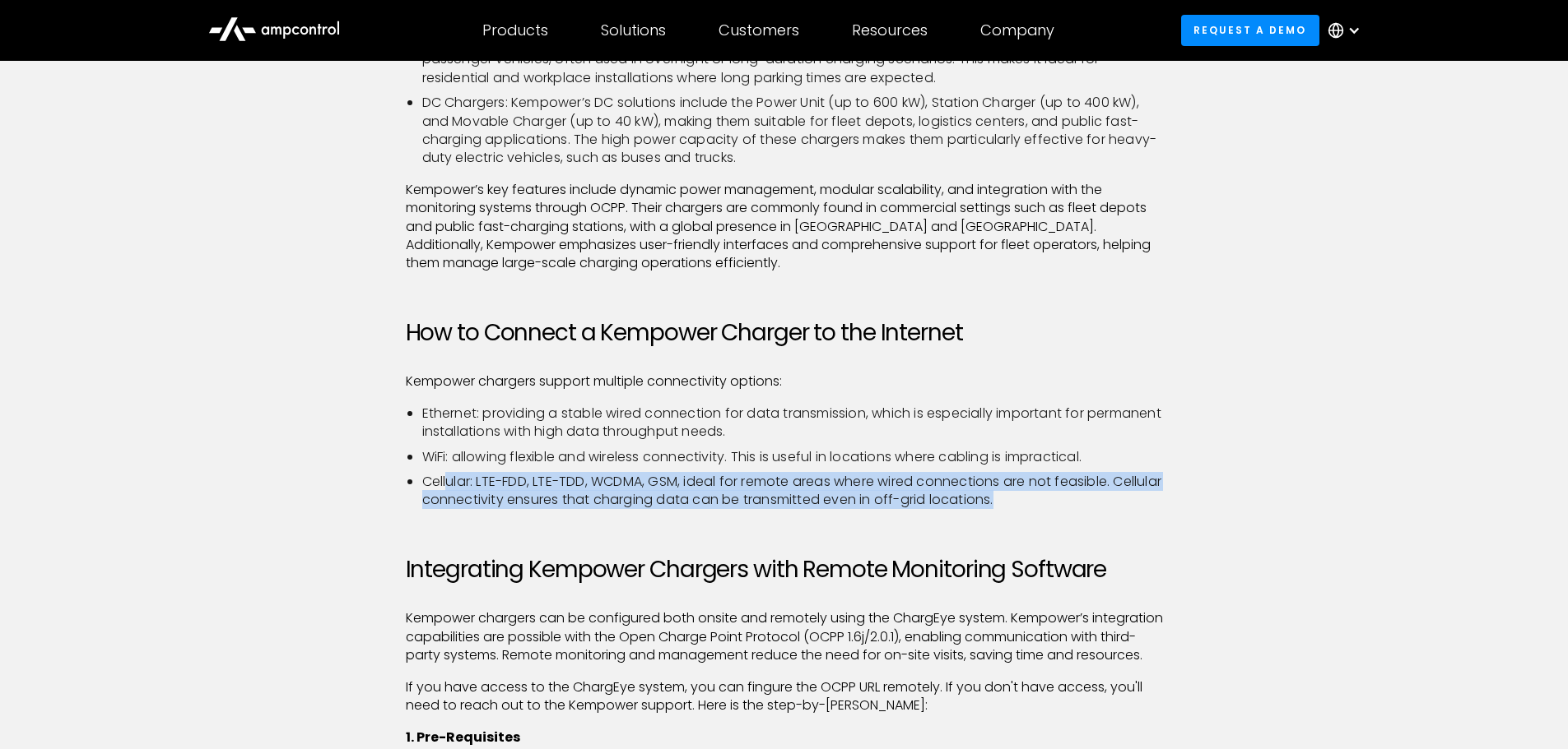
drag, startPoint x: 461, startPoint y: 479, endPoint x: 1108, endPoint y: 494, distance: 647.2
click at [1108, 494] on li "Cellular: LTE-FDD, LTE-TDD, WCDMA, GSM, ideal for remote areas where wired conn…" at bounding box center [792, 492] width 741 height 37
drag, startPoint x: 1106, startPoint y: 500, endPoint x: 386, endPoint y: 473, distance: 720.5
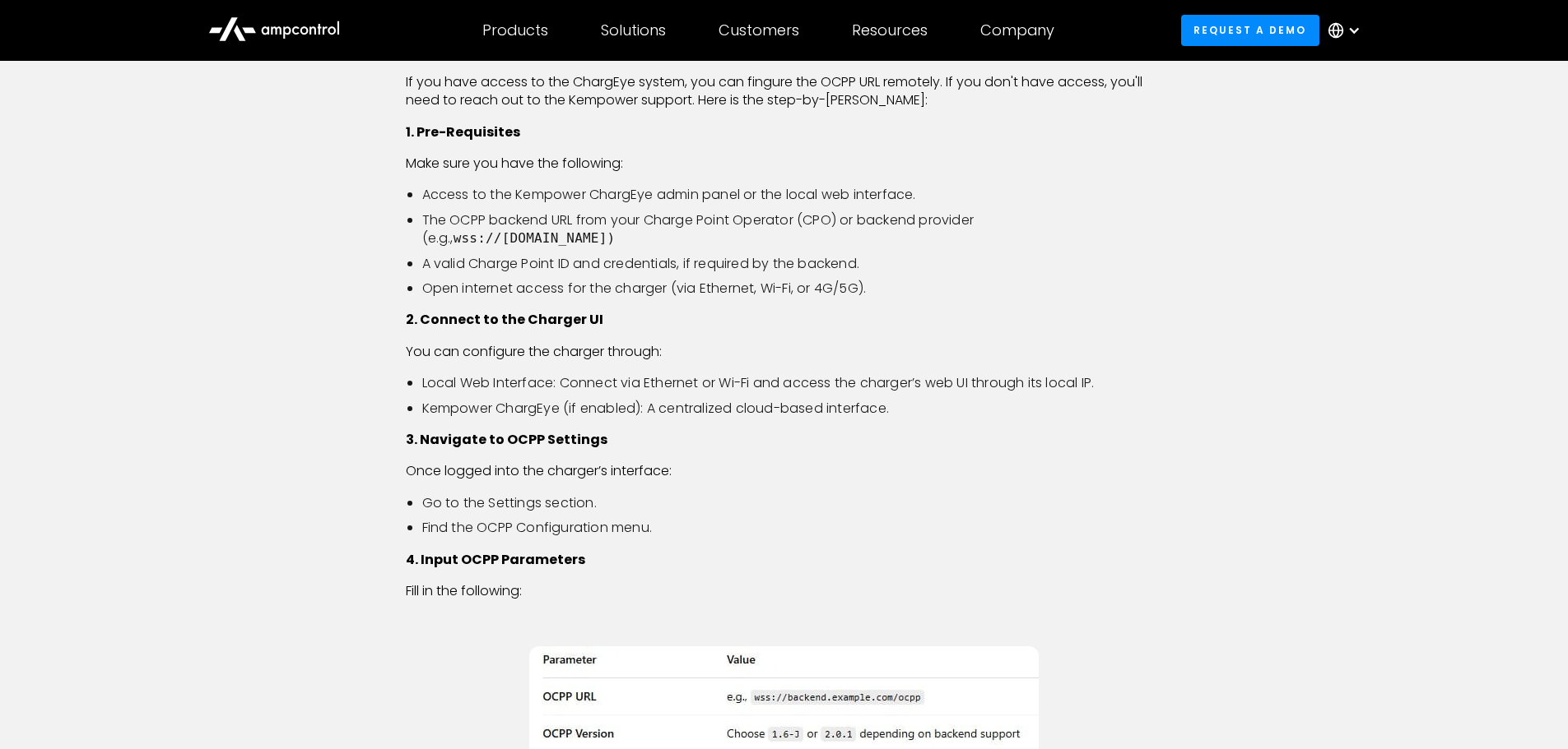
scroll to position [1316, 0]
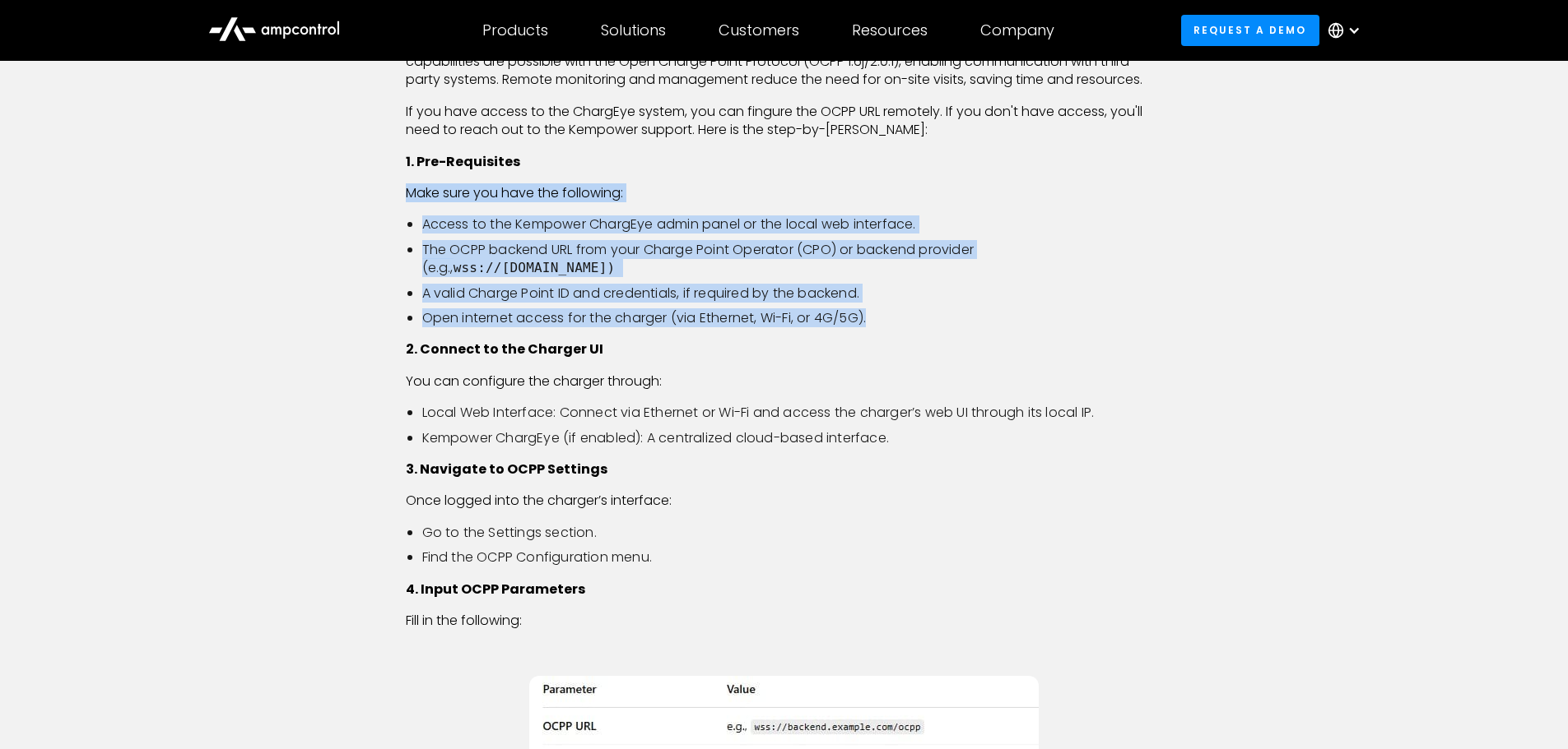
drag, startPoint x: 409, startPoint y: 208, endPoint x: 961, endPoint y: 335, distance: 566.4
click at [961, 335] on div "Kempower chargers offer reliable and scalable electric vehicle (EV) charging so…" at bounding box center [784, 431] width 757 height 2435
click at [961, 327] on li "Open internet access for the charger (via Ethernet, Wi-Fi, or 4G/5G)." at bounding box center [792, 318] width 741 height 18
drag, startPoint x: 967, startPoint y: 337, endPoint x: 378, endPoint y: 229, distance: 598.8
click at [378, 229] on div "Kempower chargers offer reliable and scalable electric vehicle (EV) charging so…" at bounding box center [784, 448] width 1185 height 2468
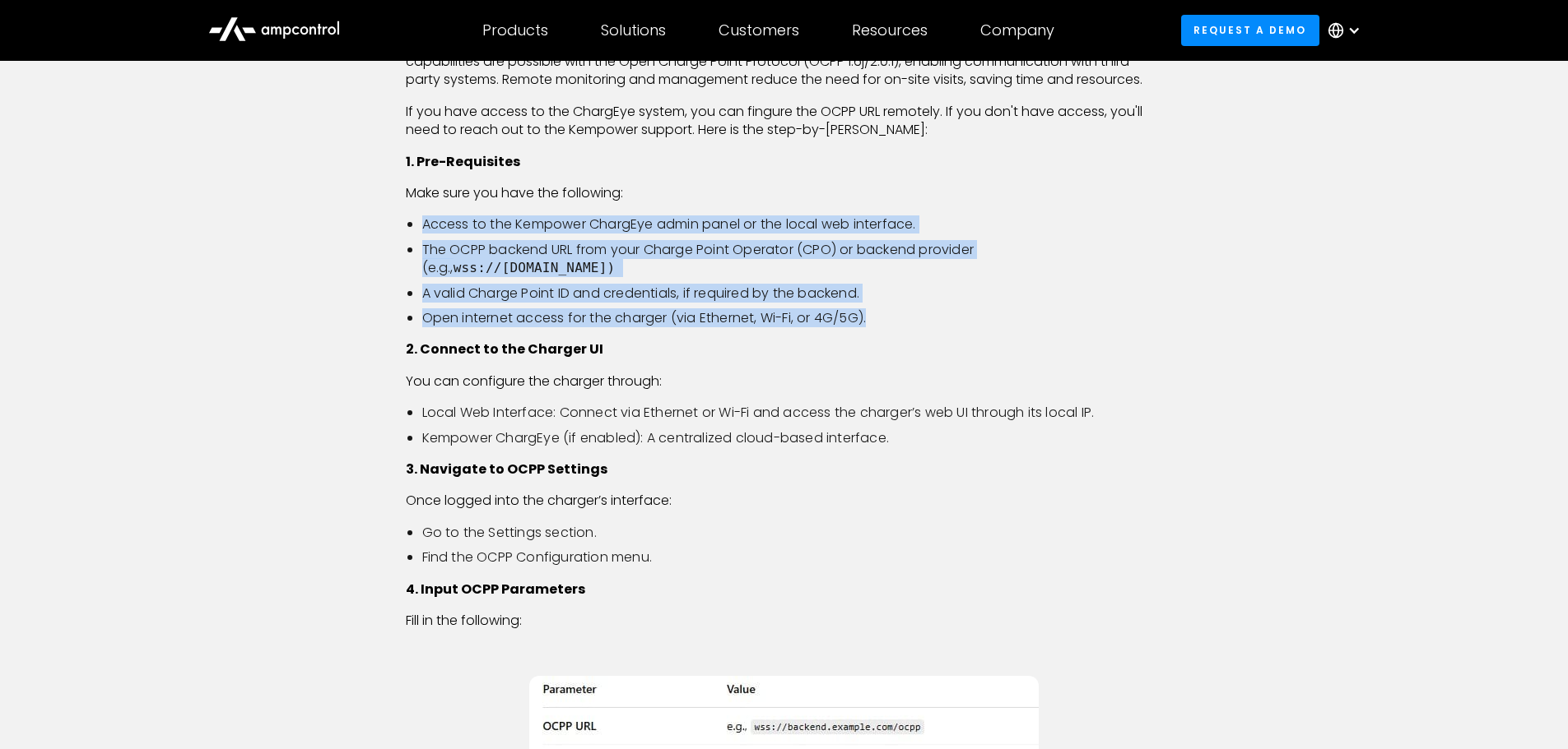
click at [378, 229] on div "Kempower chargers offer reliable and scalable electric vehicle (EV) charging so…" at bounding box center [784, 448] width 1185 height 2468
drag, startPoint x: 374, startPoint y: 229, endPoint x: 1023, endPoint y: 340, distance: 658.4
click at [1023, 340] on div "Kempower chargers offer reliable and scalable electric vehicle (EV) charging so…" at bounding box center [784, 448] width 1185 height 2468
click at [1023, 327] on li "Open internet access for the charger (via Ethernet, Wi-Fi, or 4G/5G)." at bounding box center [792, 318] width 741 height 18
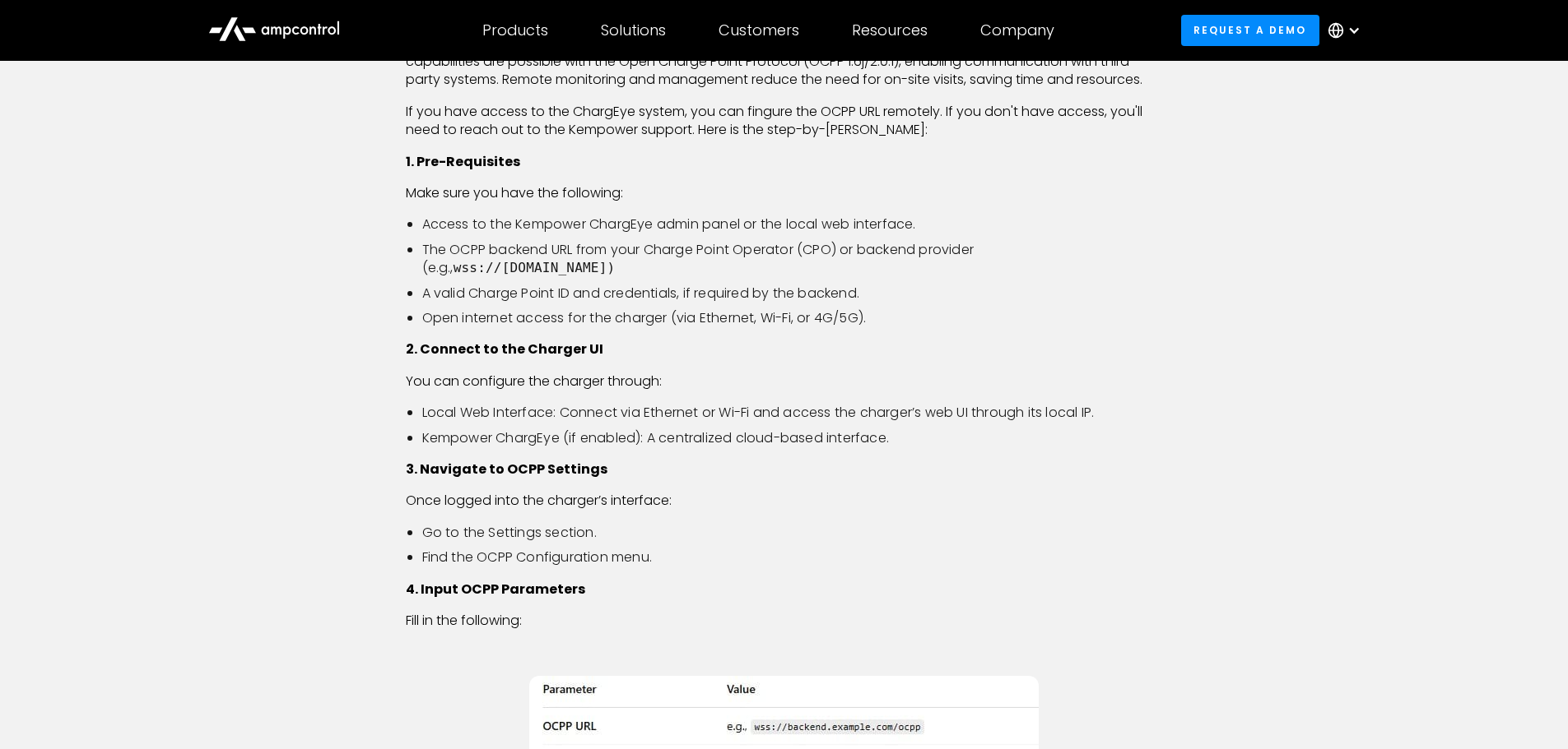
click at [1023, 327] on li "Open internet access for the charger (via Ethernet, Wi-Fi, or 4G/5G)." at bounding box center [792, 318] width 741 height 18
